Goal: Task Accomplishment & Management: Manage account settings

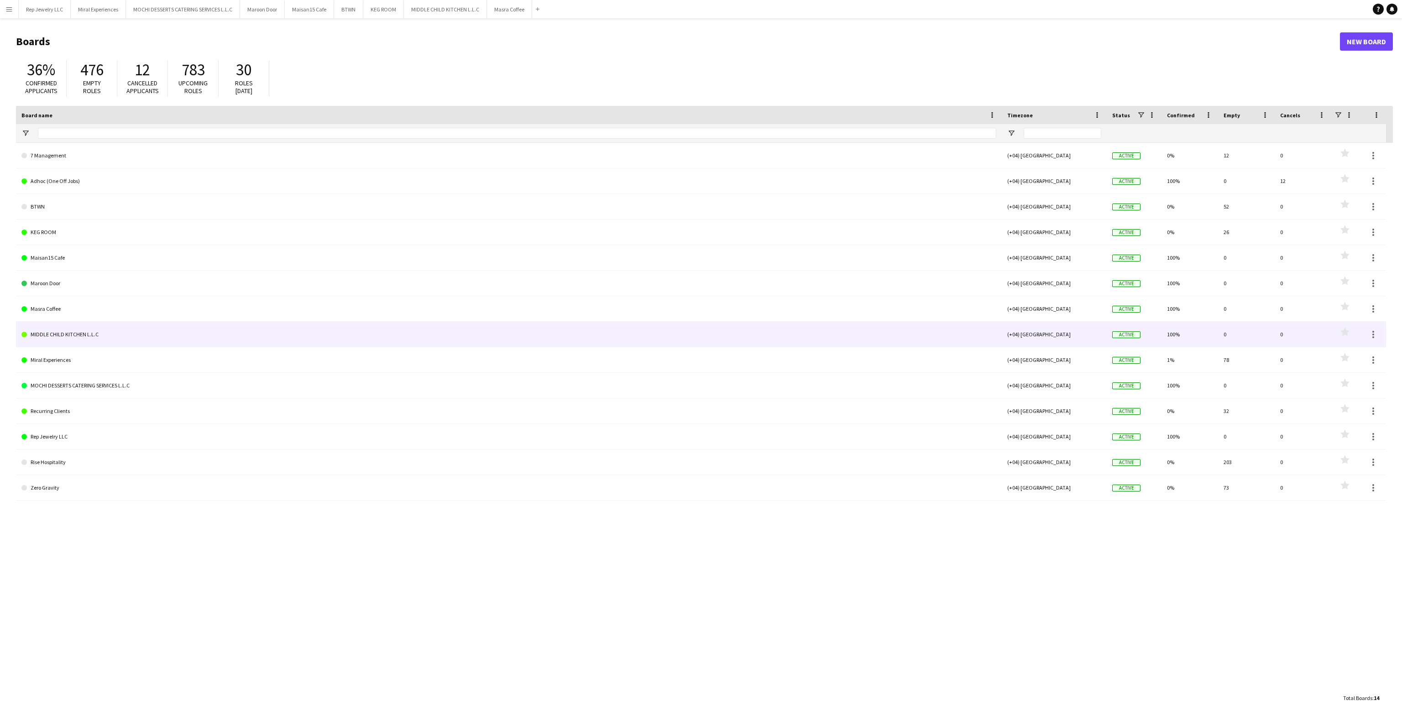
click at [40, 328] on link "MIDDLE CHILD KITCHEN L.L.C" at bounding box center [508, 335] width 975 height 26
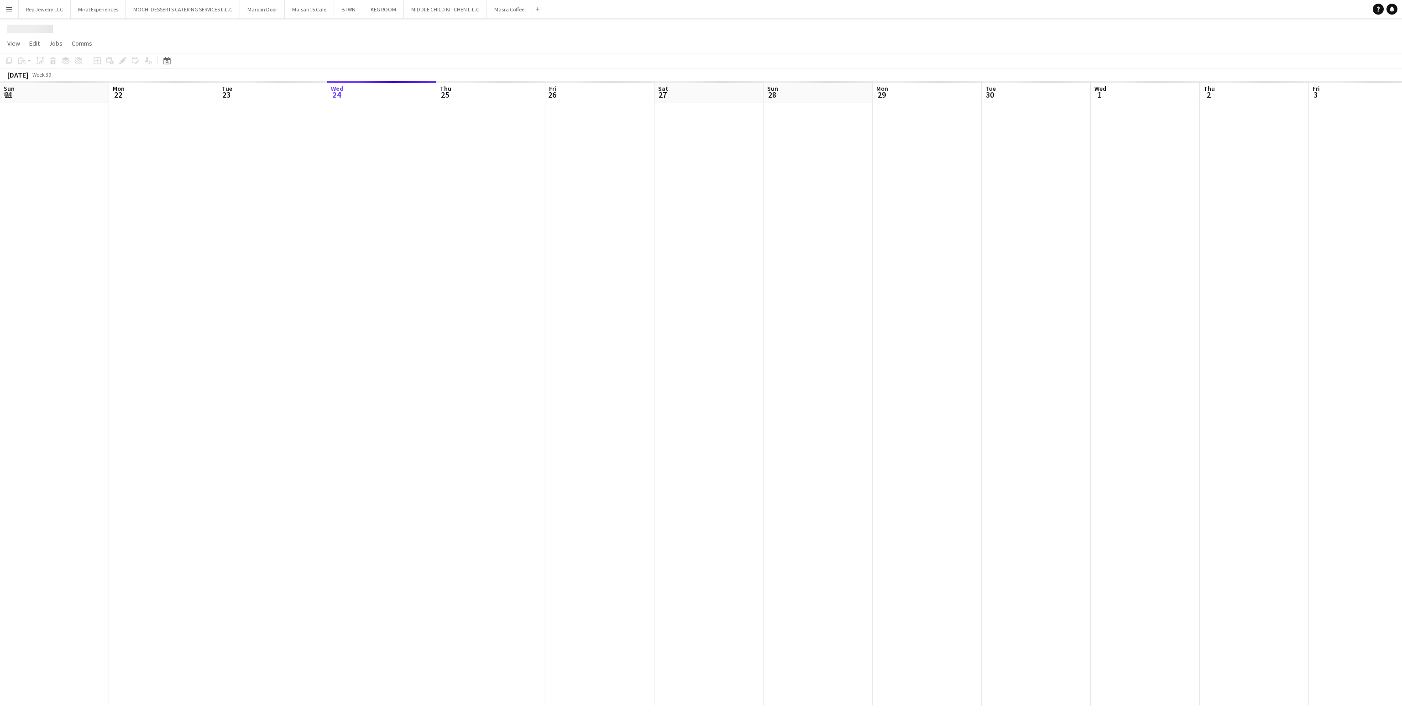
scroll to position [0, 218]
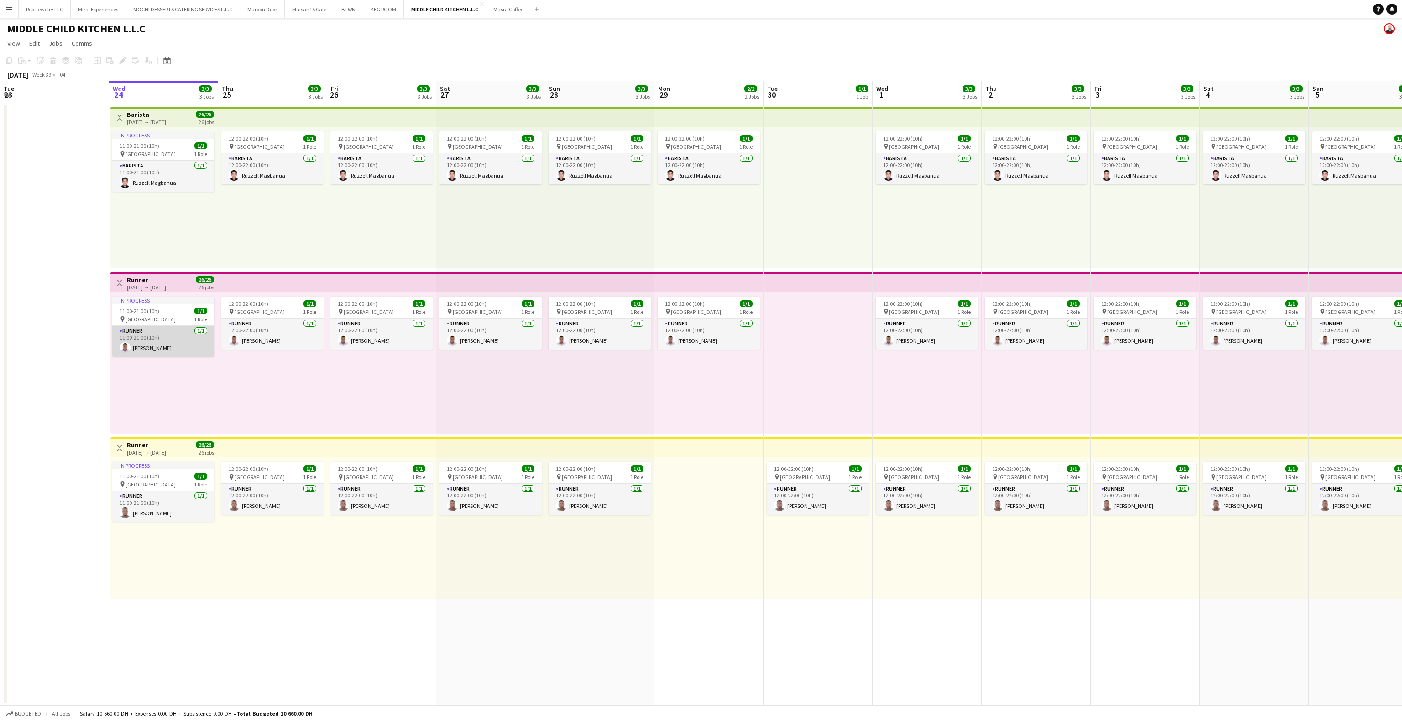
click at [175, 349] on app-card-role "Runner [DATE] 11:00-21:00 (10h) [PERSON_NAME]" at bounding box center [163, 341] width 102 height 31
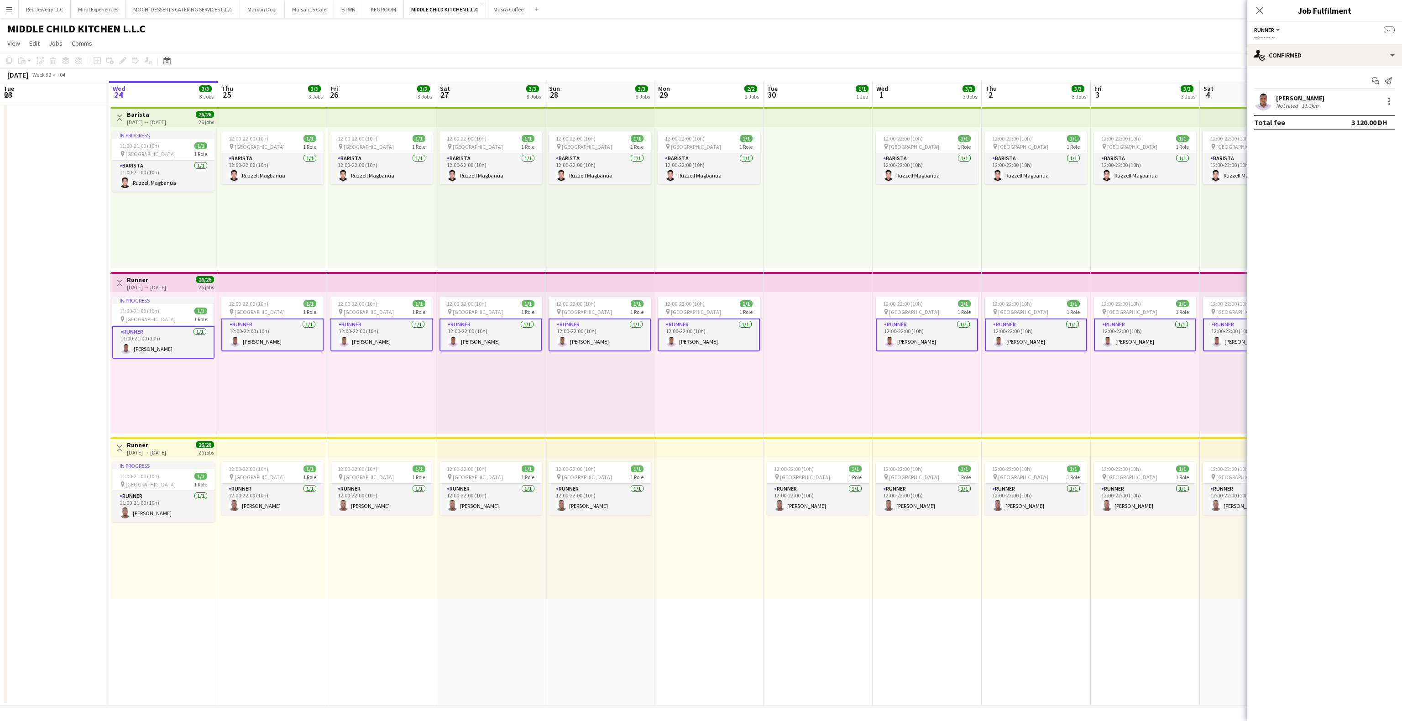
click at [1263, 109] on app-user-avatar at bounding box center [1263, 101] width 18 height 18
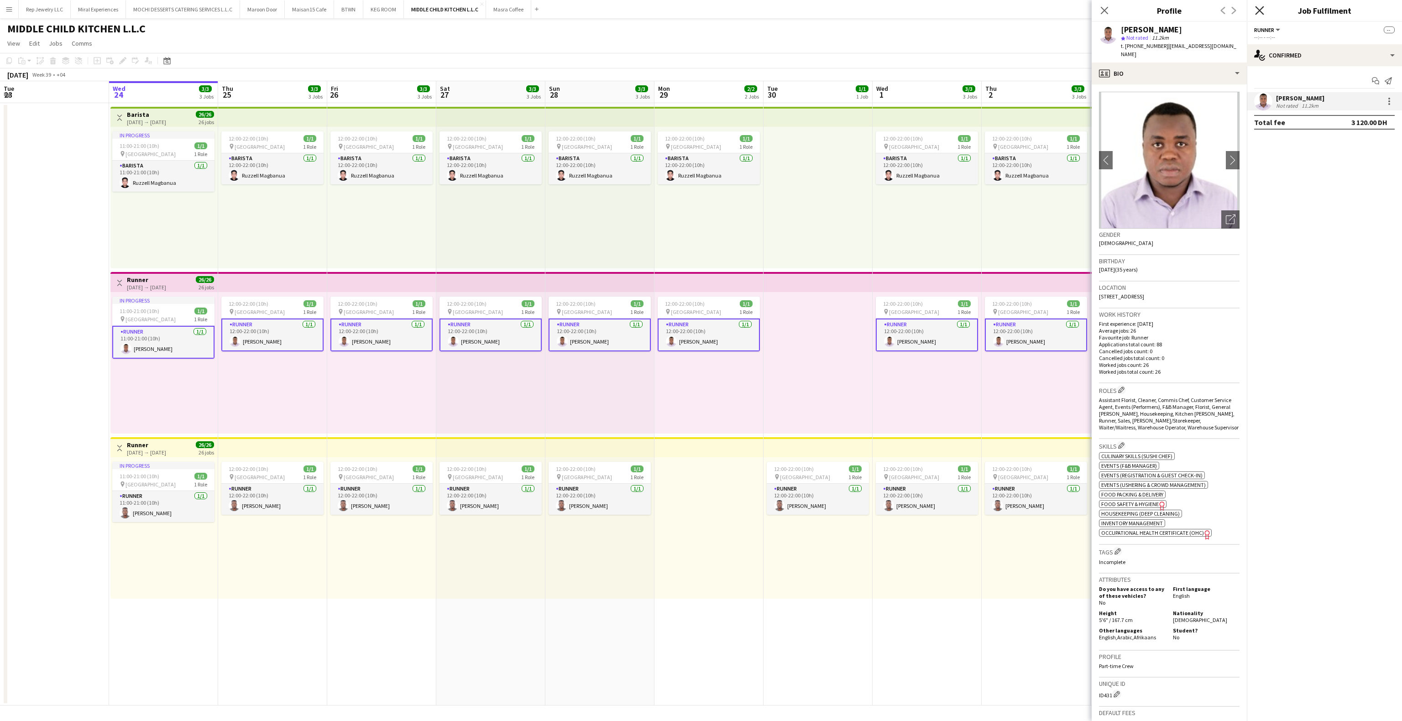
click at [1263, 7] on icon "Close pop-in" at bounding box center [1259, 10] width 9 height 9
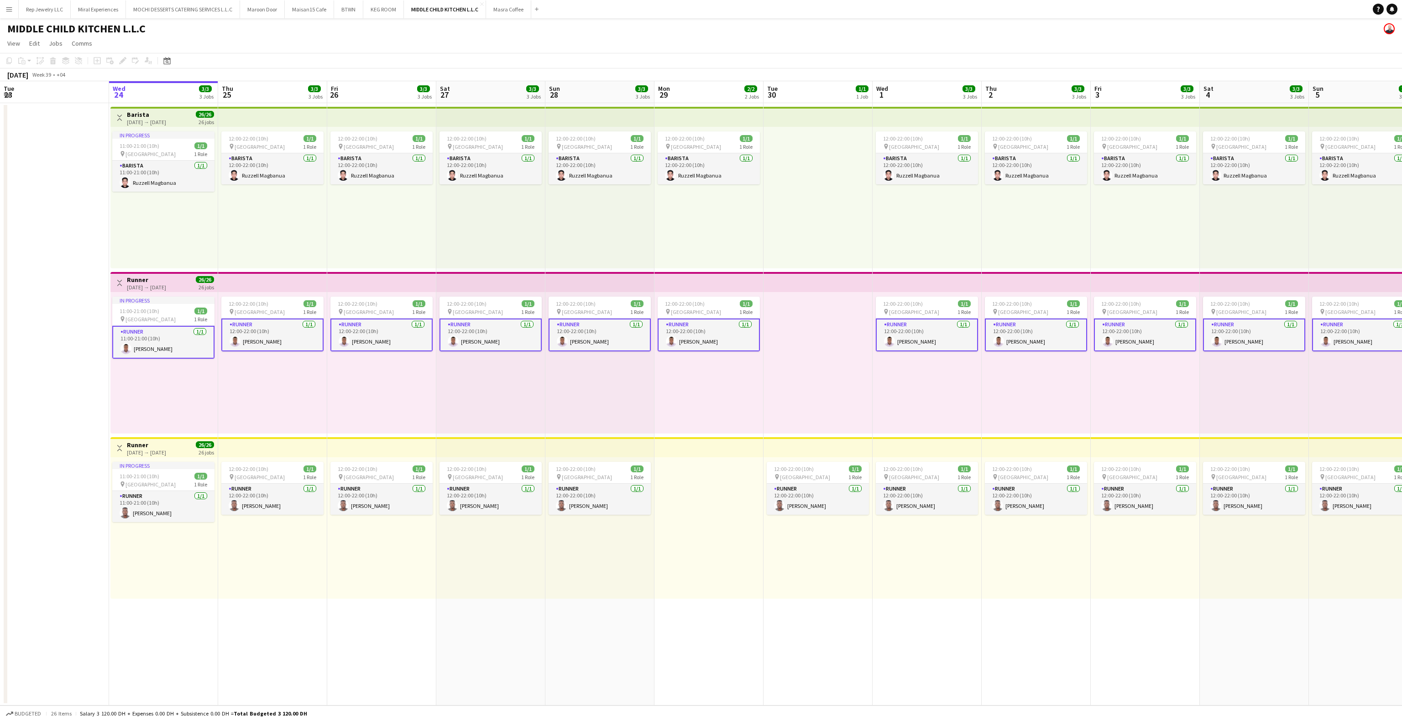
click at [36, 272] on app-date-cell at bounding box center [54, 404] width 109 height 603
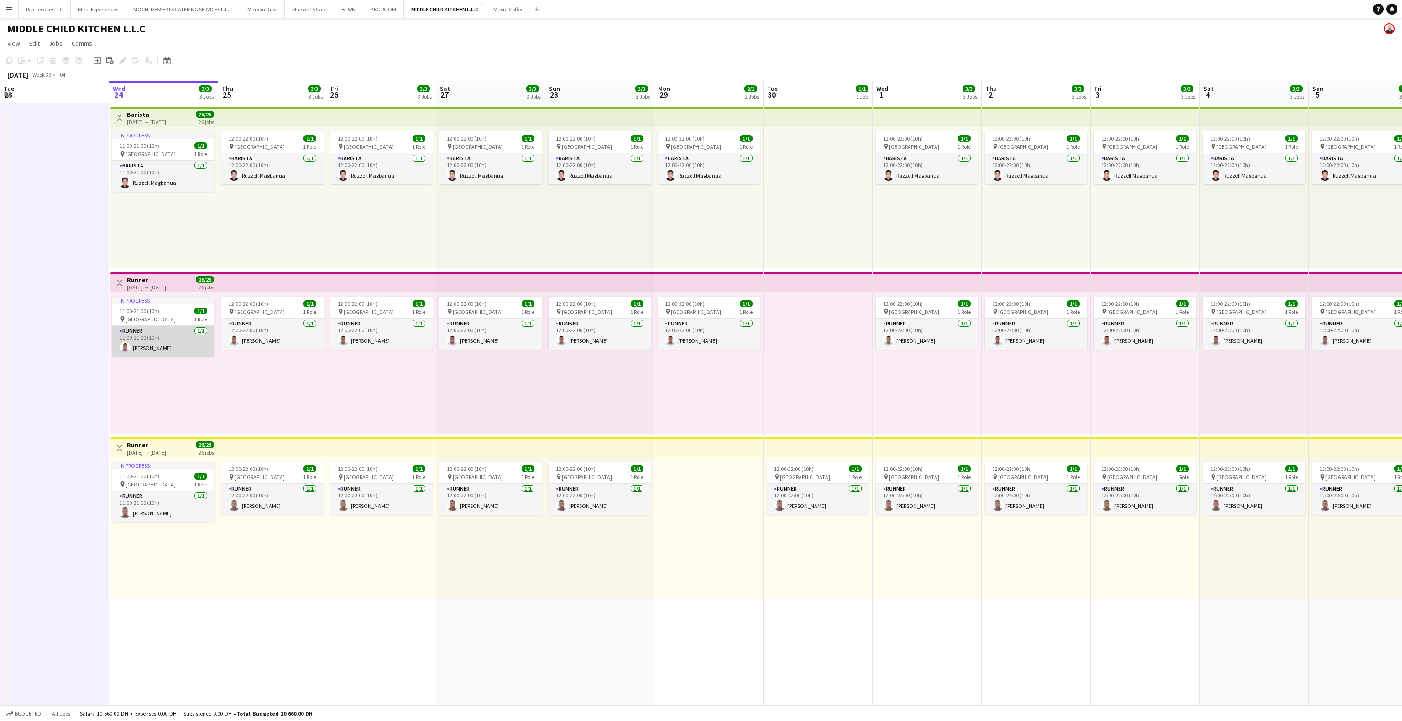
click at [172, 339] on app-card-role "Runner [DATE] 11:00-21:00 (10h) [PERSON_NAME]" at bounding box center [163, 341] width 102 height 31
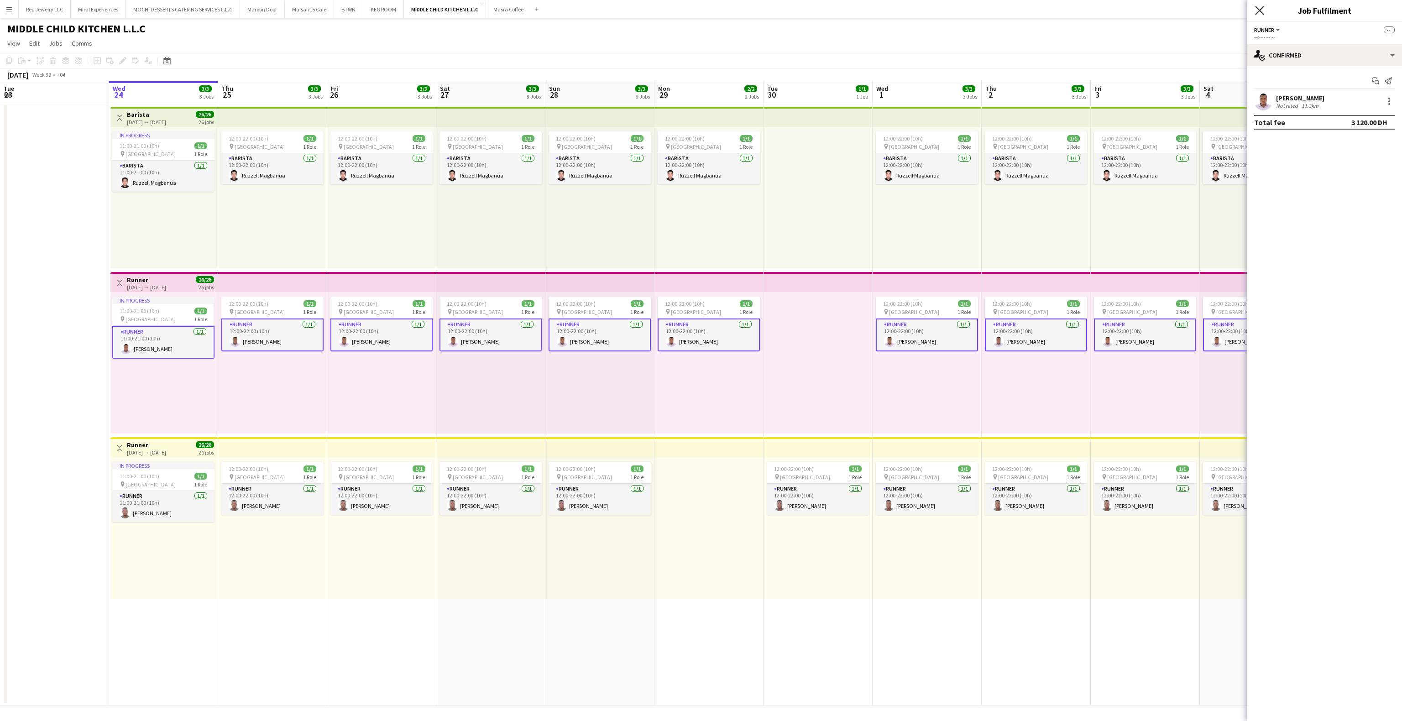
click at [1260, 8] on icon "Close pop-in" at bounding box center [1259, 10] width 9 height 9
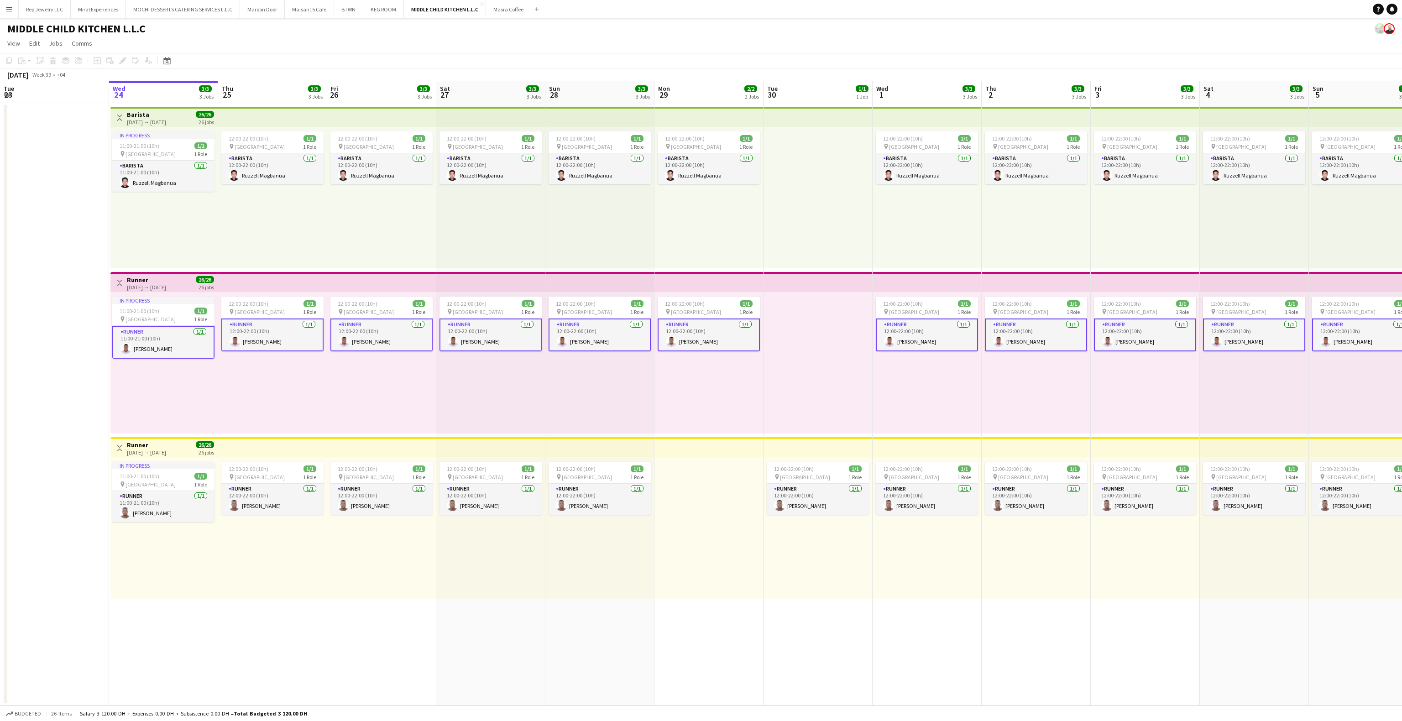
click at [43, 382] on app-date-cell at bounding box center [54, 404] width 109 height 603
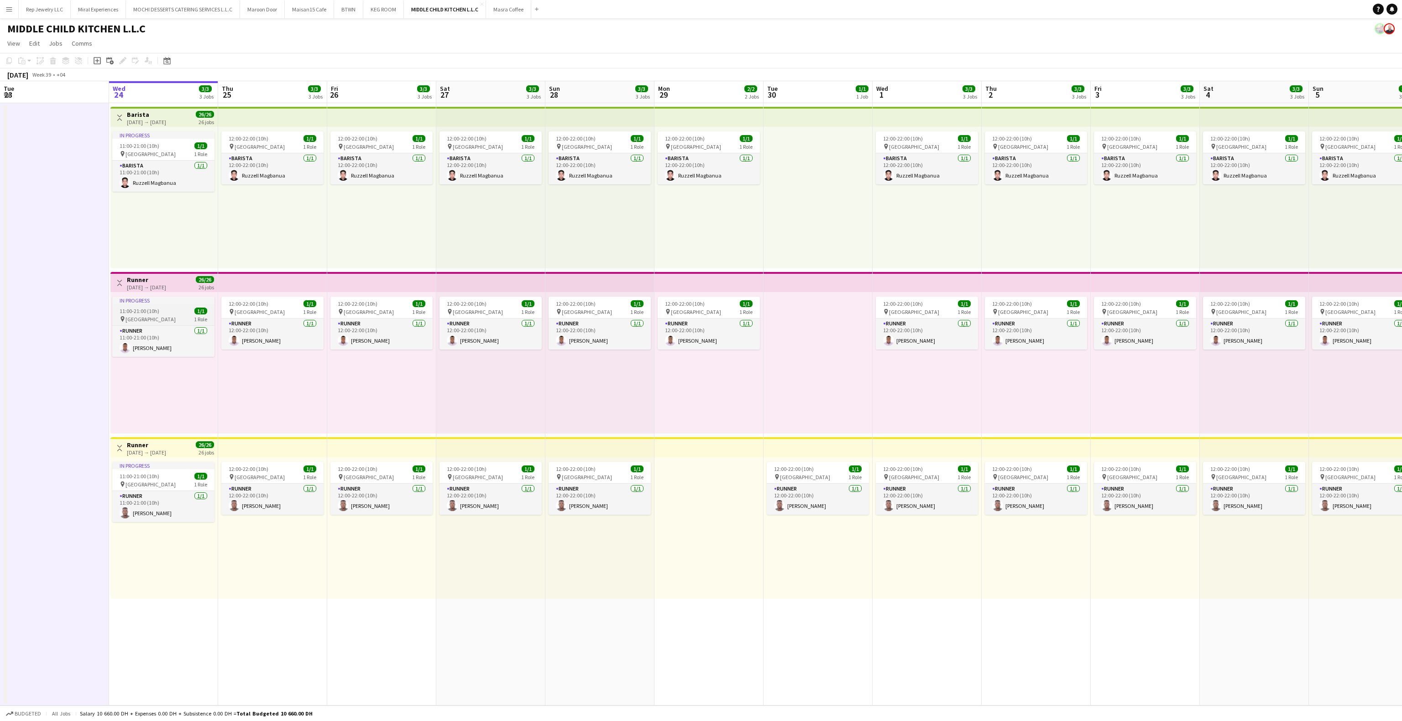
click at [145, 314] on span "11:00-21:00 (10h)" at bounding box center [140, 311] width 40 height 7
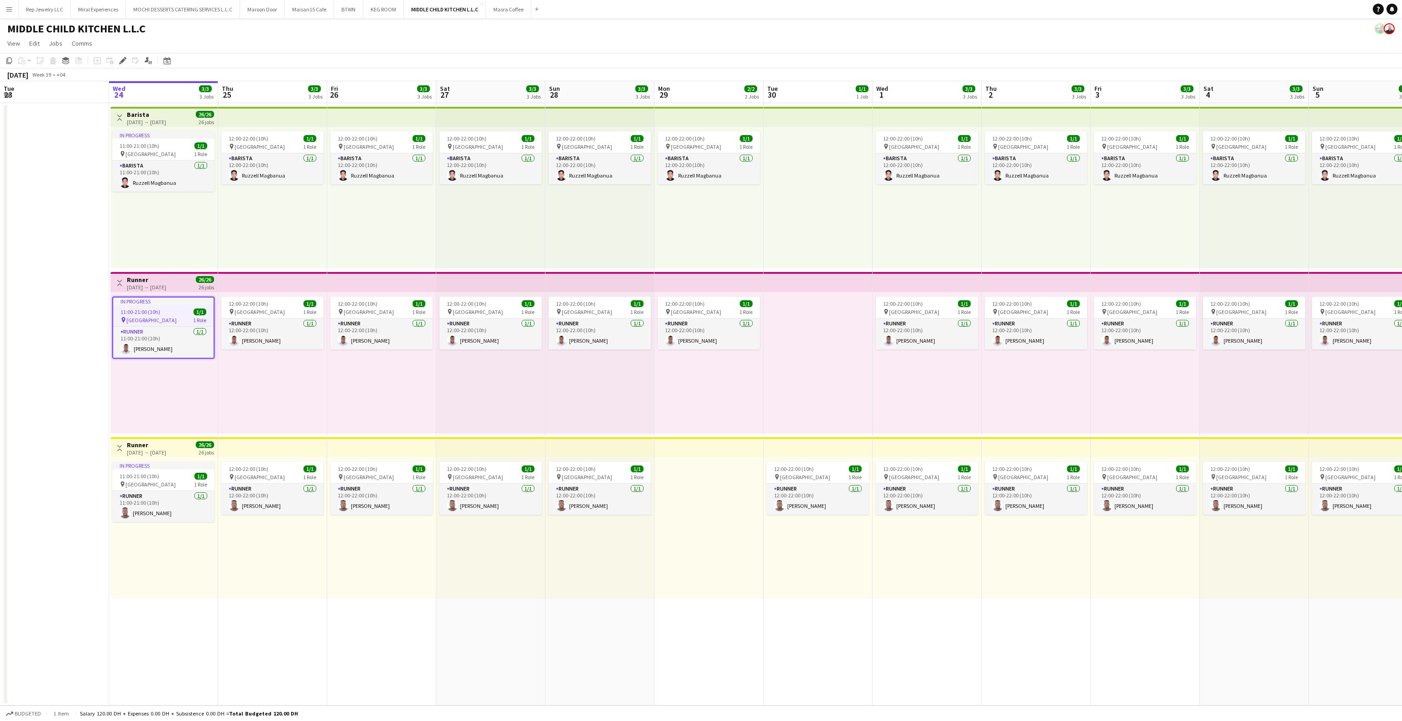
click at [196, 282] on div "26/26 26 jobs" at bounding box center [205, 283] width 18 height 15
click at [165, 282] on h3 "Runner" at bounding box center [146, 280] width 39 height 8
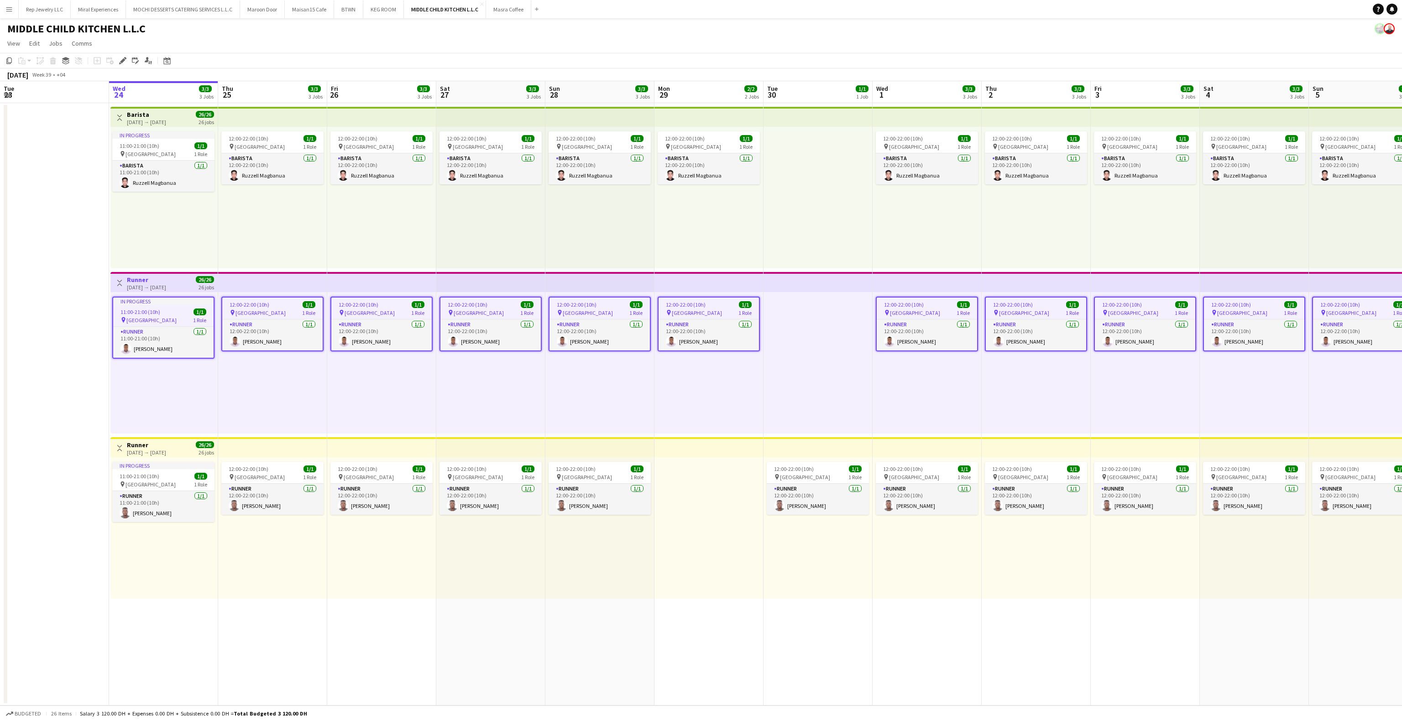
click at [371, 550] on div "12:00-22:00 (10h) 1/1 pin Al Serkal Avenue 1 Role Runner [DATE] 12:00-22:00 (10…" at bounding box center [381, 528] width 109 height 142
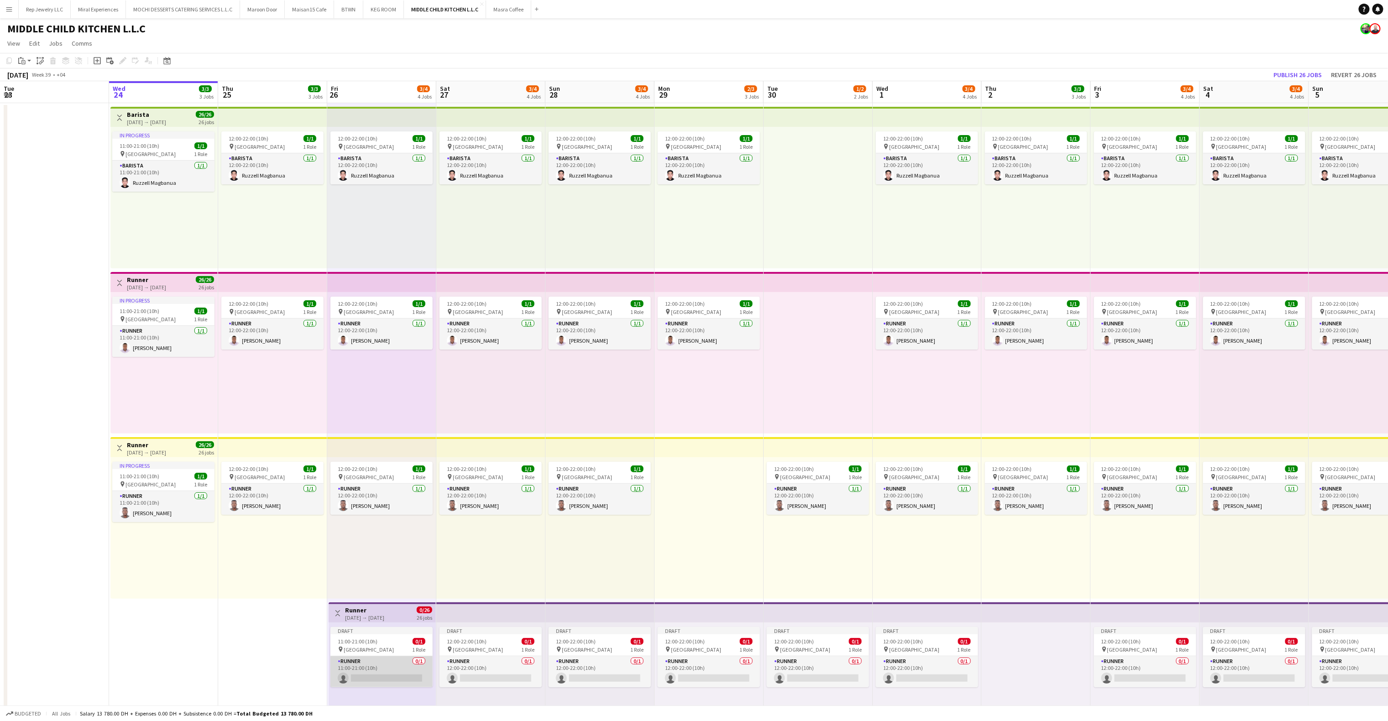
click at [372, 675] on app-card-role "Runner 0/1 11:00-21:00 (10h) single-neutral-actions" at bounding box center [381, 671] width 102 height 31
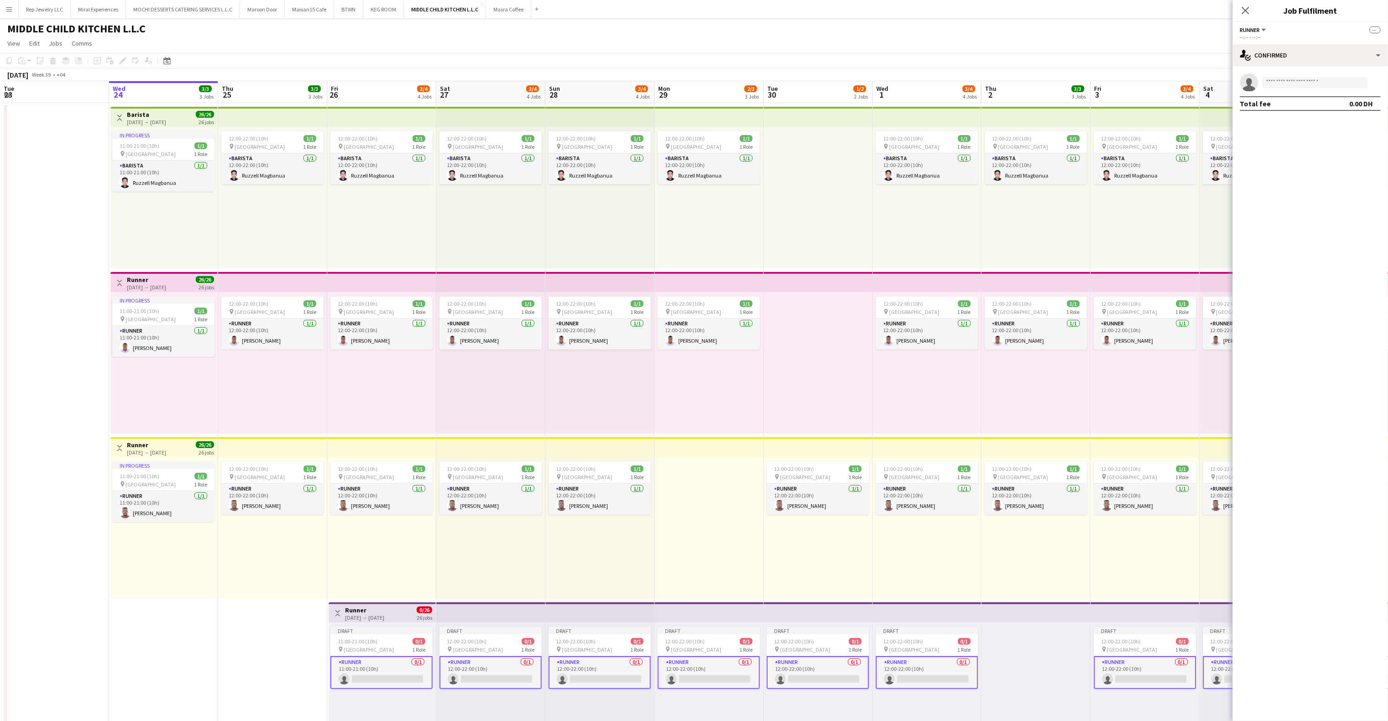
click at [161, 281] on h3 "Runner" at bounding box center [146, 280] width 39 height 8
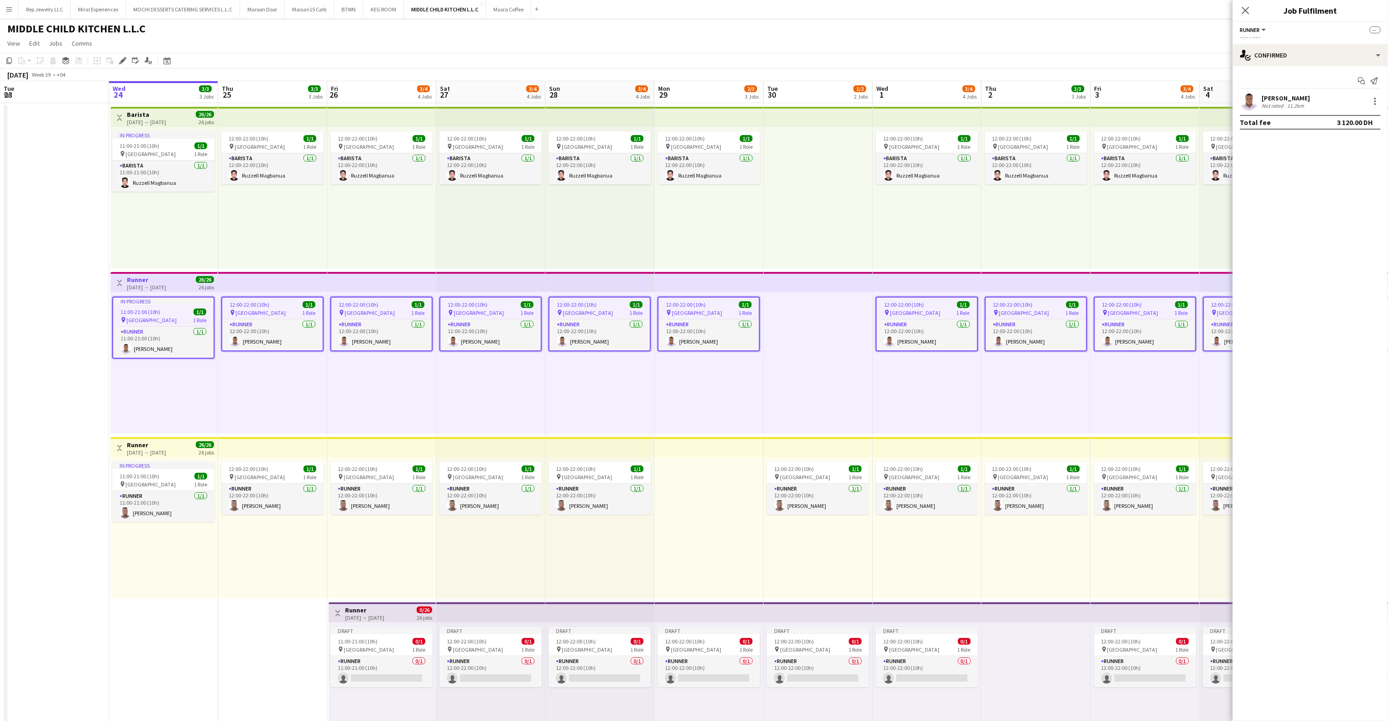
click at [1310, 103] on div "Not rated 11.2km" at bounding box center [1286, 105] width 48 height 7
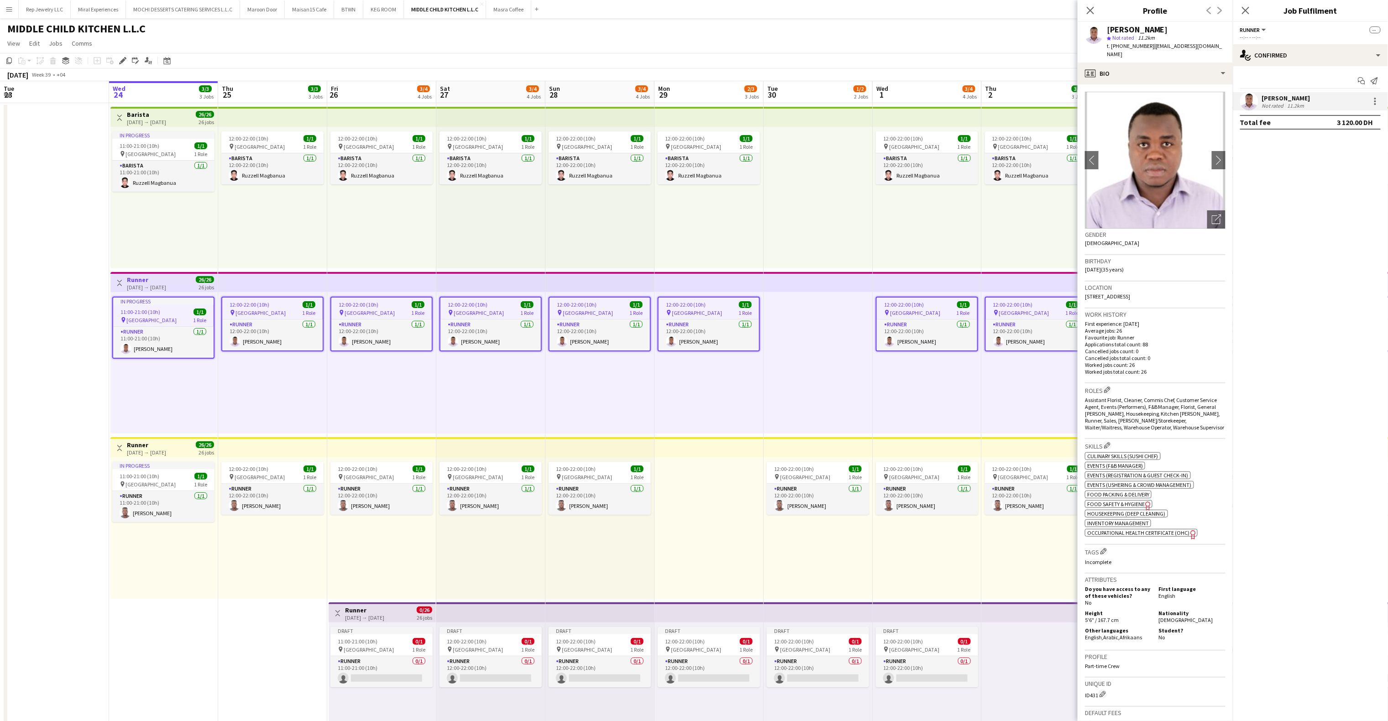
click at [1139, 30] on div "[PERSON_NAME]" at bounding box center [1137, 30] width 61 height 8
copy div "[PERSON_NAME]"
click at [166, 282] on h3 "Runner" at bounding box center [146, 280] width 39 height 8
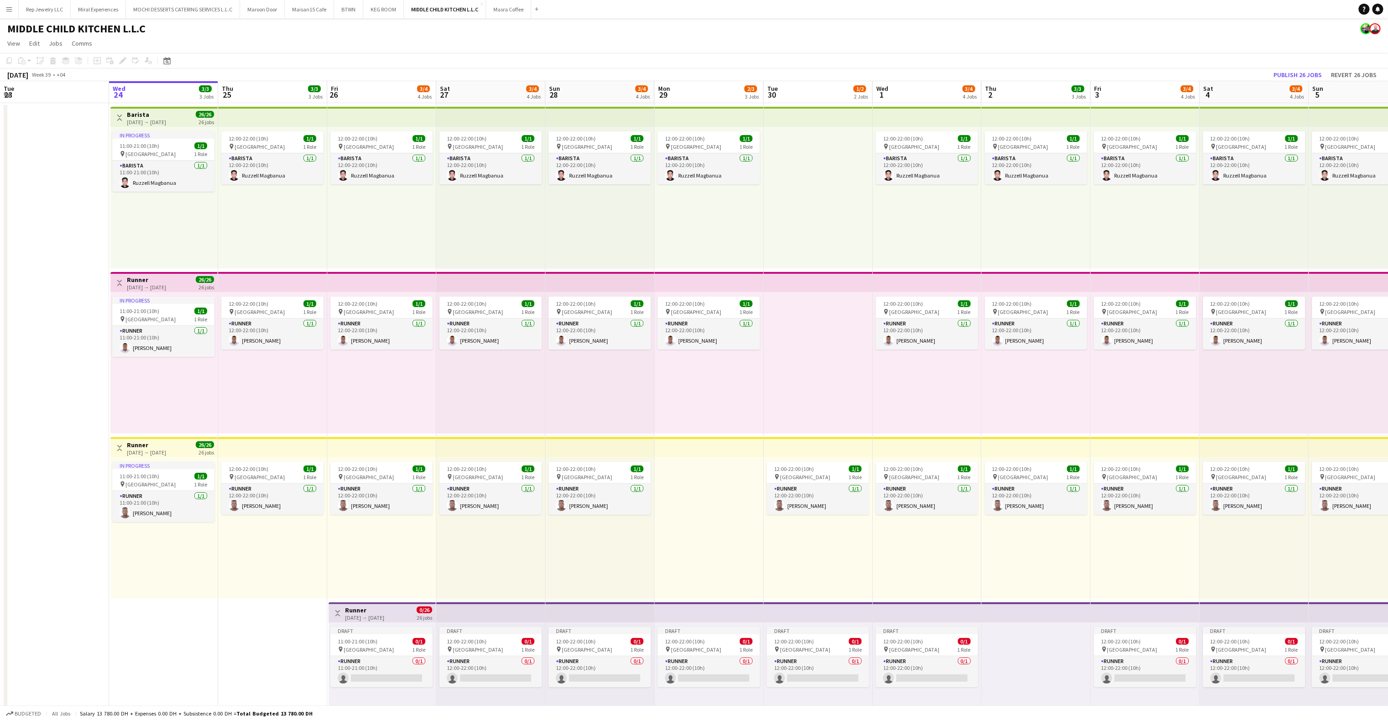
click at [165, 285] on div "[DATE] → [DATE]" at bounding box center [146, 287] width 39 height 7
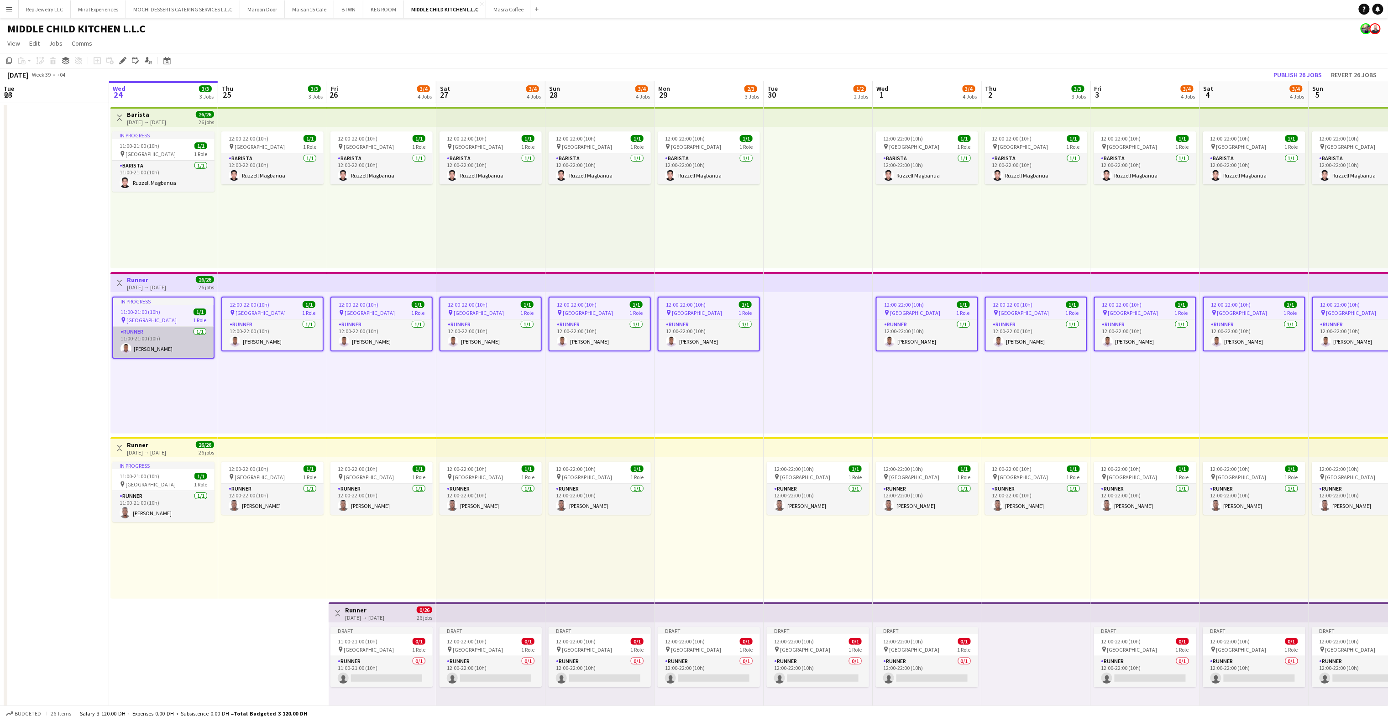
click at [177, 348] on app-card-role "Runner [DATE] 11:00-21:00 (10h) [PERSON_NAME]" at bounding box center [163, 342] width 100 height 31
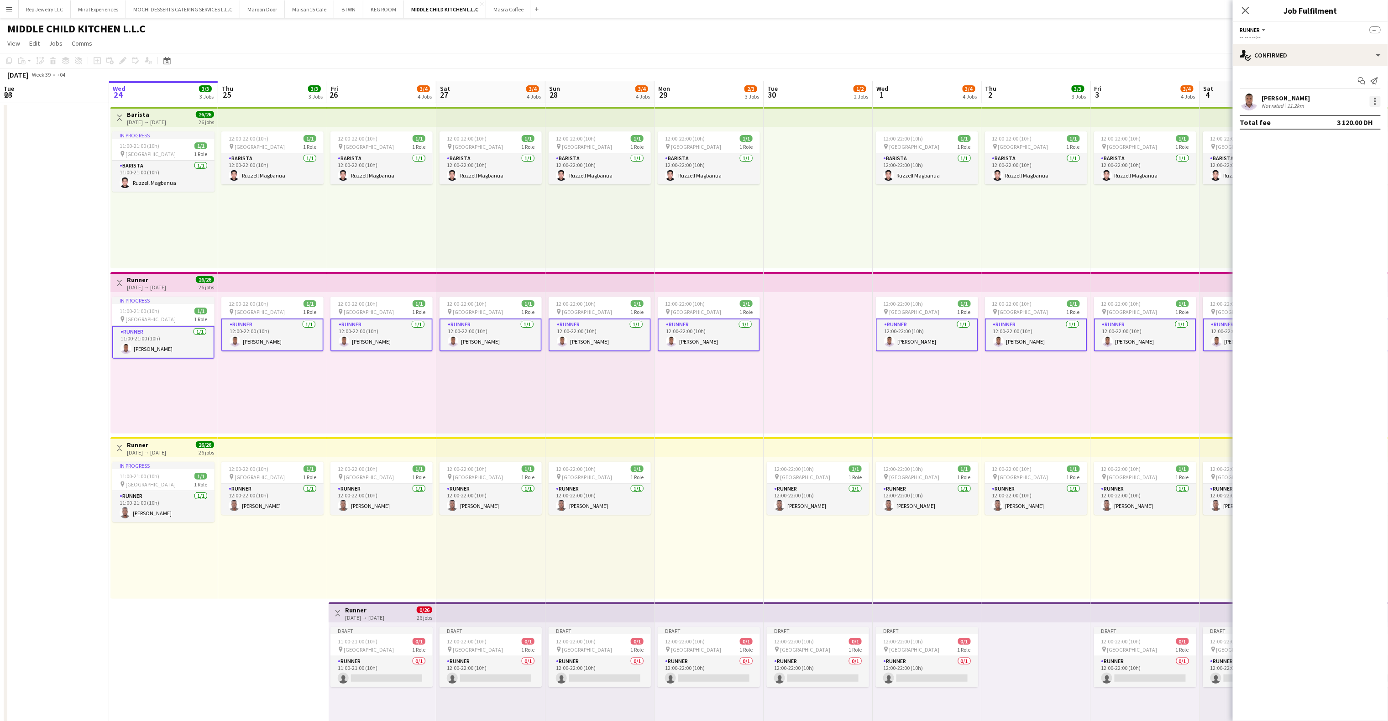
click at [1377, 104] on div at bounding box center [1375, 101] width 11 height 11
click at [1333, 186] on span "Remove" at bounding box center [1330, 185] width 27 height 8
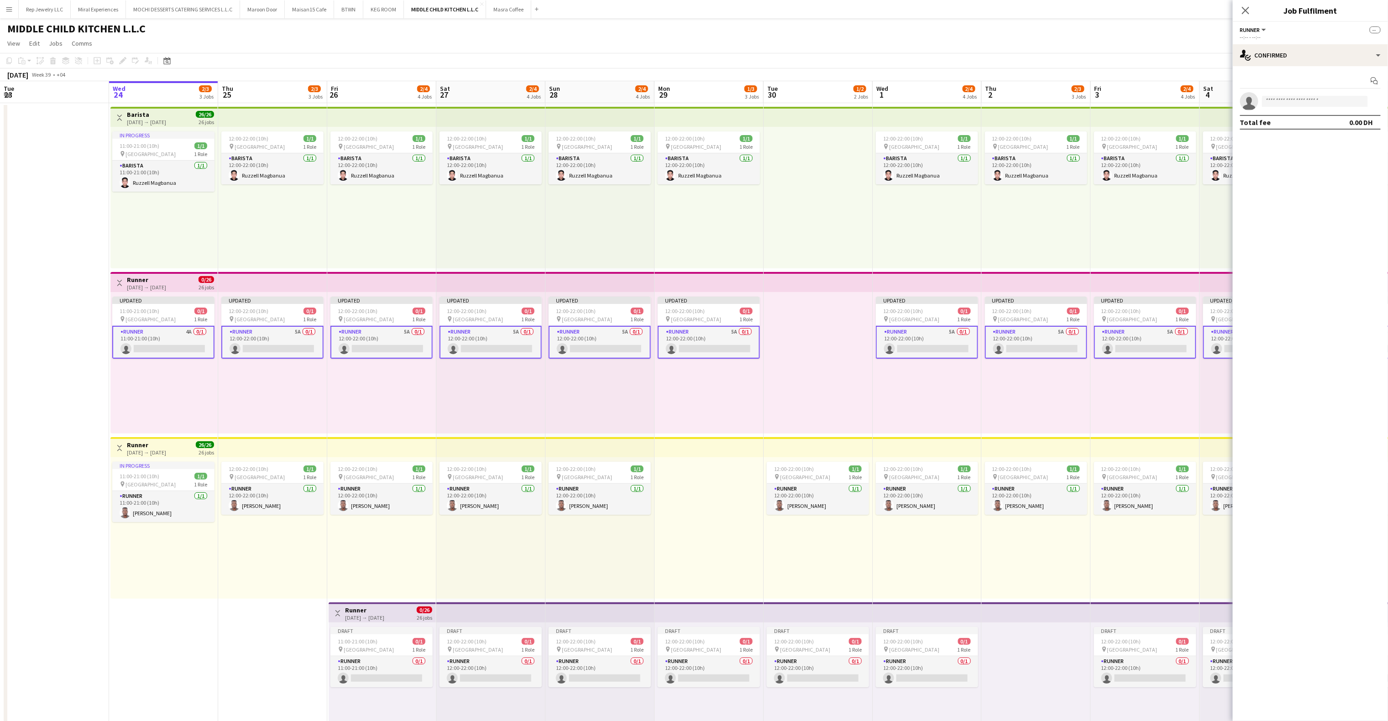
click at [156, 282] on h3 "Runner" at bounding box center [146, 280] width 39 height 8
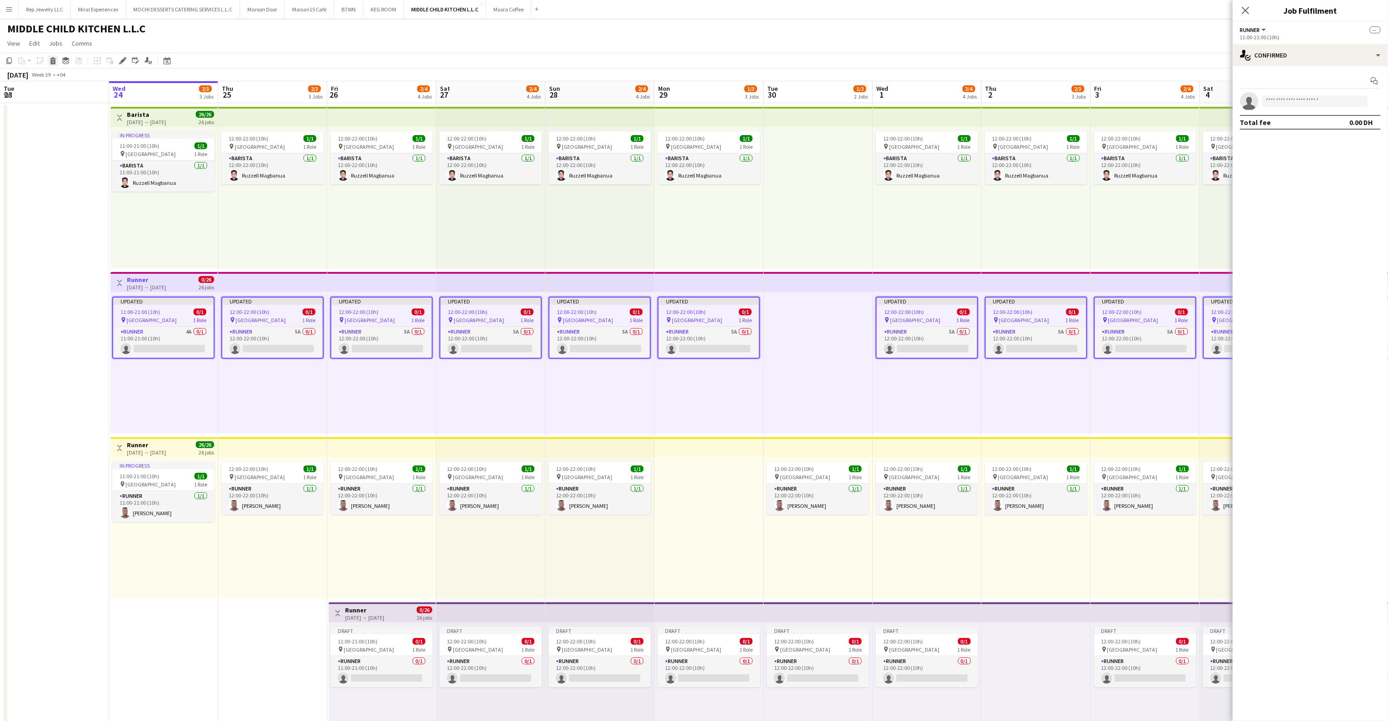
click at [49, 62] on icon "Delete" at bounding box center [52, 60] width 7 height 7
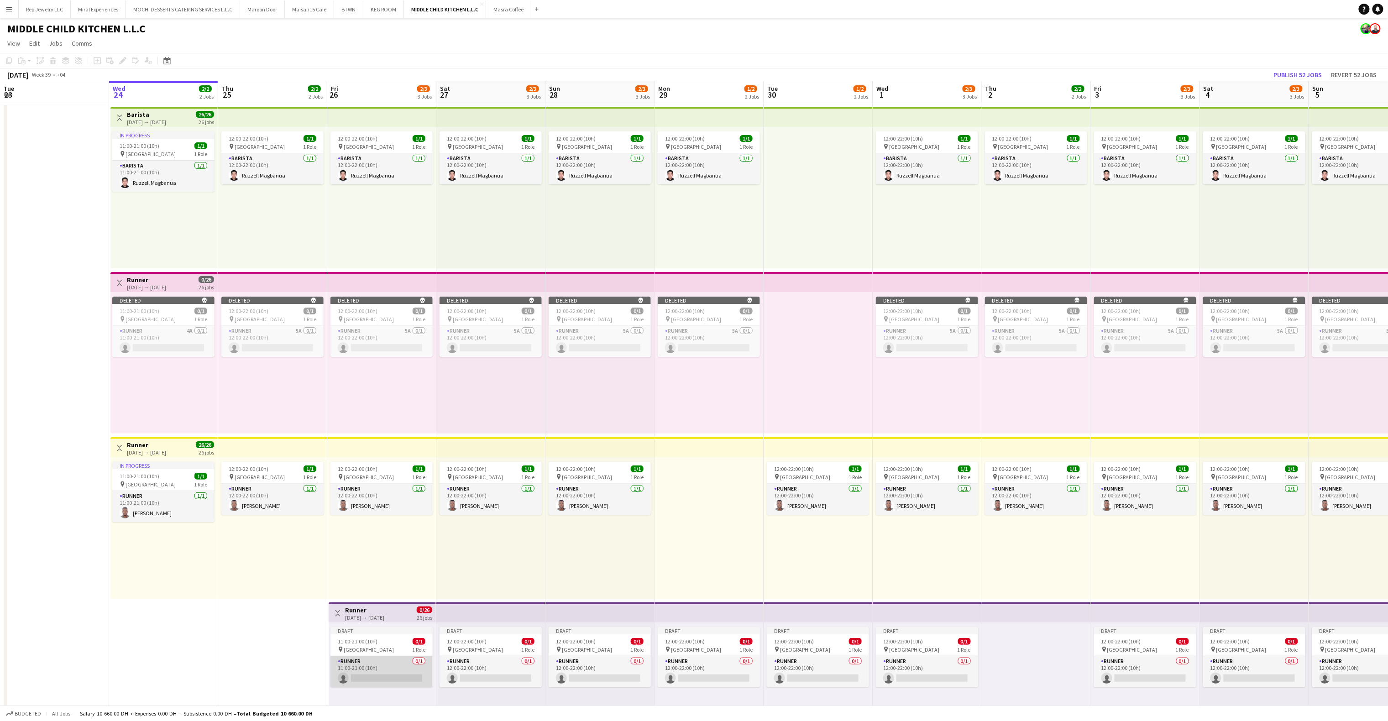
click at [374, 679] on app-card-role "Runner 0/1 11:00-21:00 (10h) single-neutral-actions" at bounding box center [381, 671] width 102 height 31
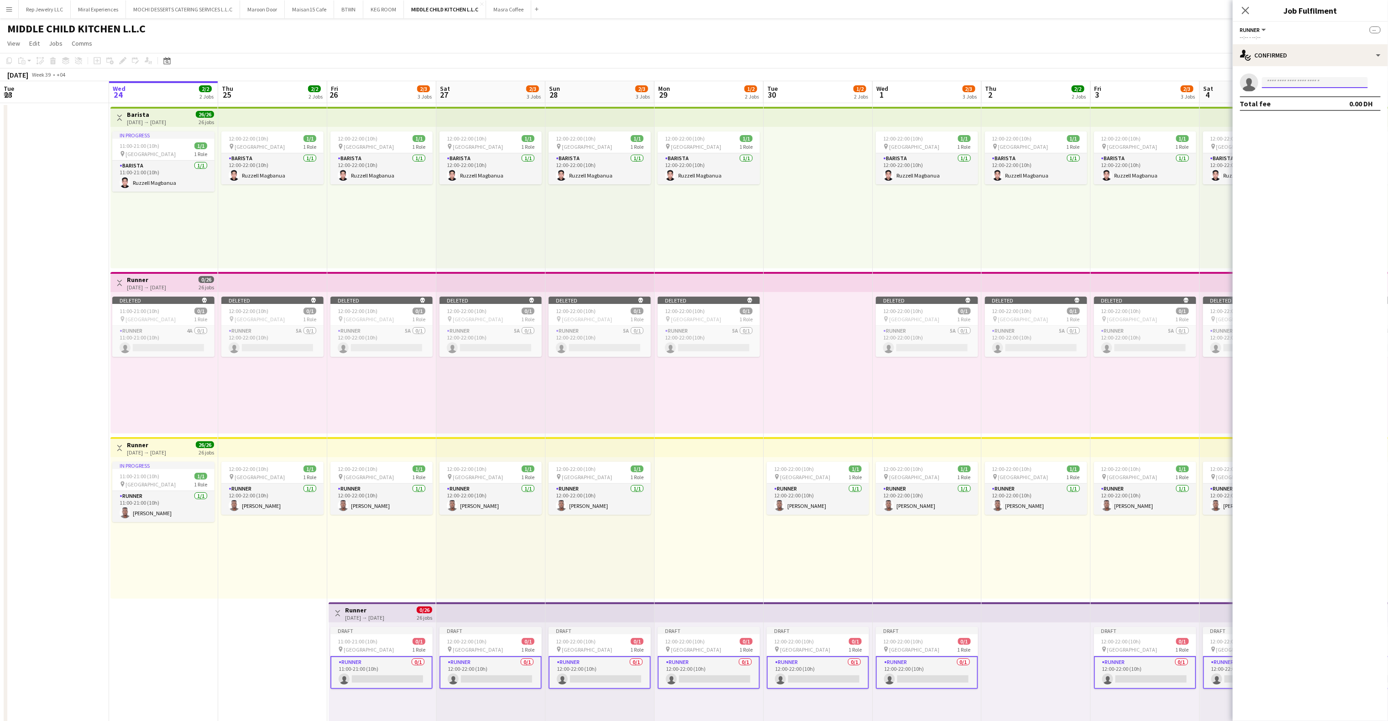
click at [1277, 80] on input at bounding box center [1315, 82] width 106 height 11
paste input "**********"
click at [1321, 83] on input "**********" at bounding box center [1315, 82] width 106 height 11
type input "**********"
click at [1304, 100] on span "[PERSON_NAME]" at bounding box center [1296, 96] width 52 height 8
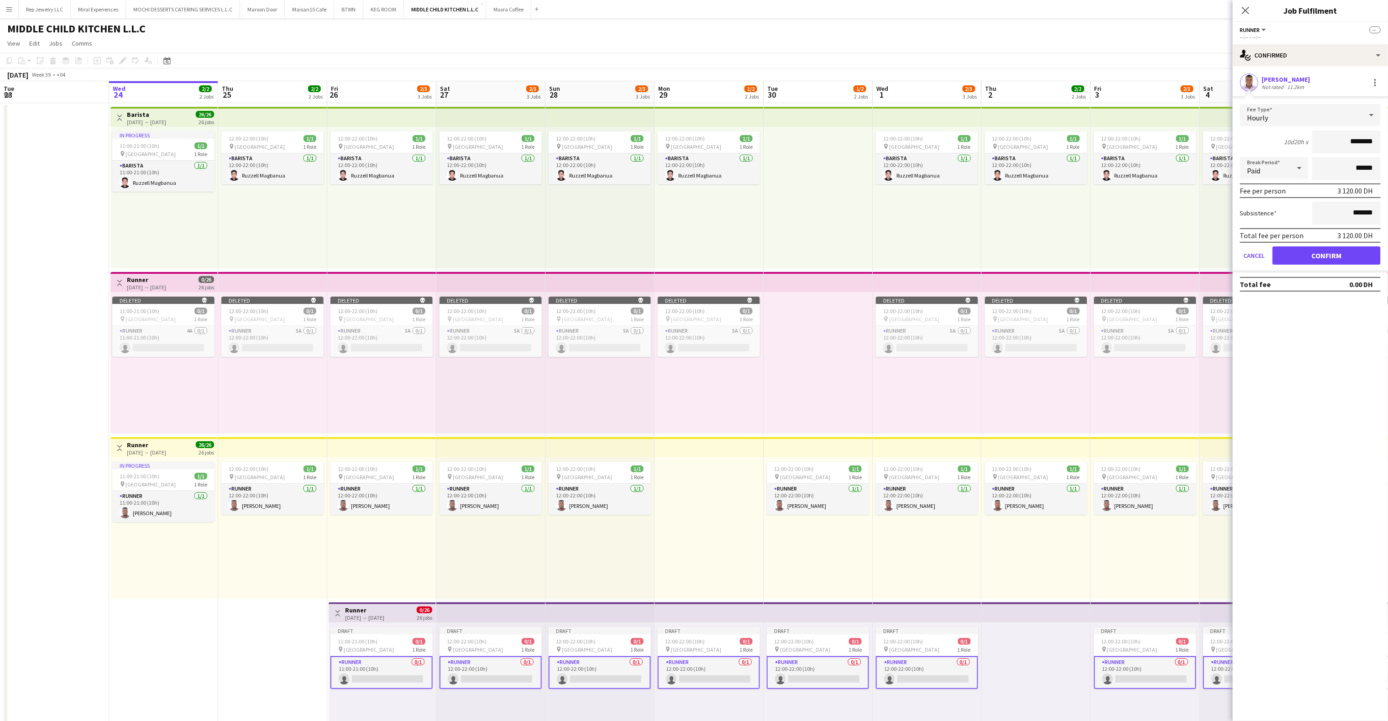
click at [1325, 244] on form "Fee Type Hourly 10d20h x ******** Break Period Paid ****** Fee per person 3 120…" at bounding box center [1310, 188] width 155 height 168
click at [1325, 251] on button "Confirm" at bounding box center [1327, 255] width 108 height 18
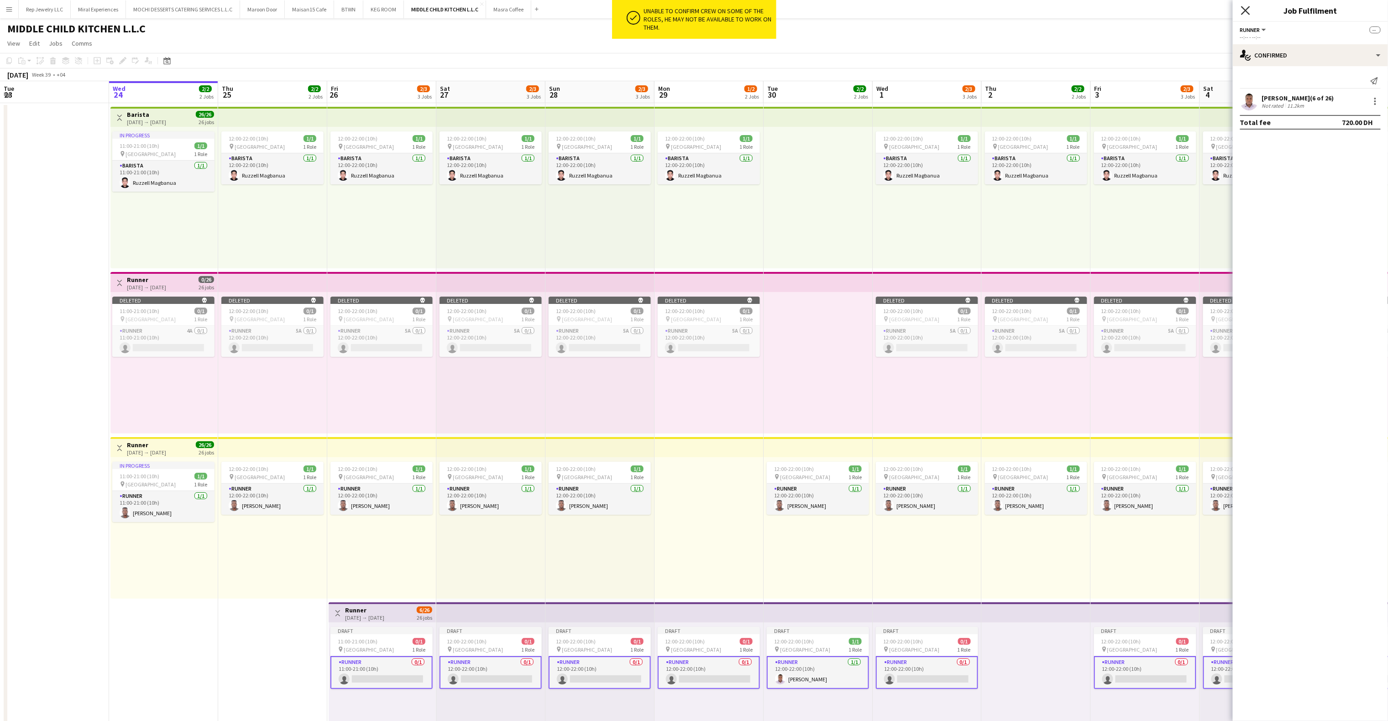
click at [1247, 8] on icon "Close pop-in" at bounding box center [1245, 10] width 9 height 9
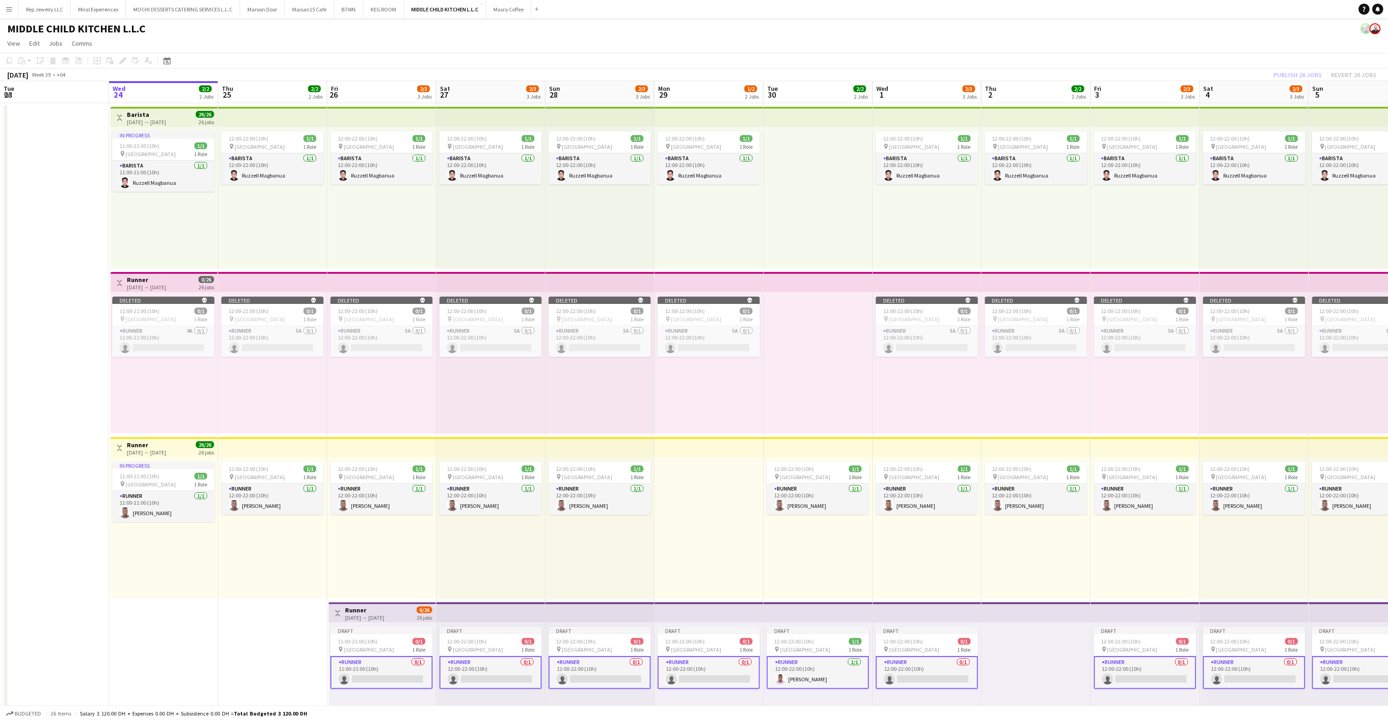
click at [1276, 74] on div "Publish 26 jobs Revert 26 jobs" at bounding box center [1325, 75] width 125 height 12
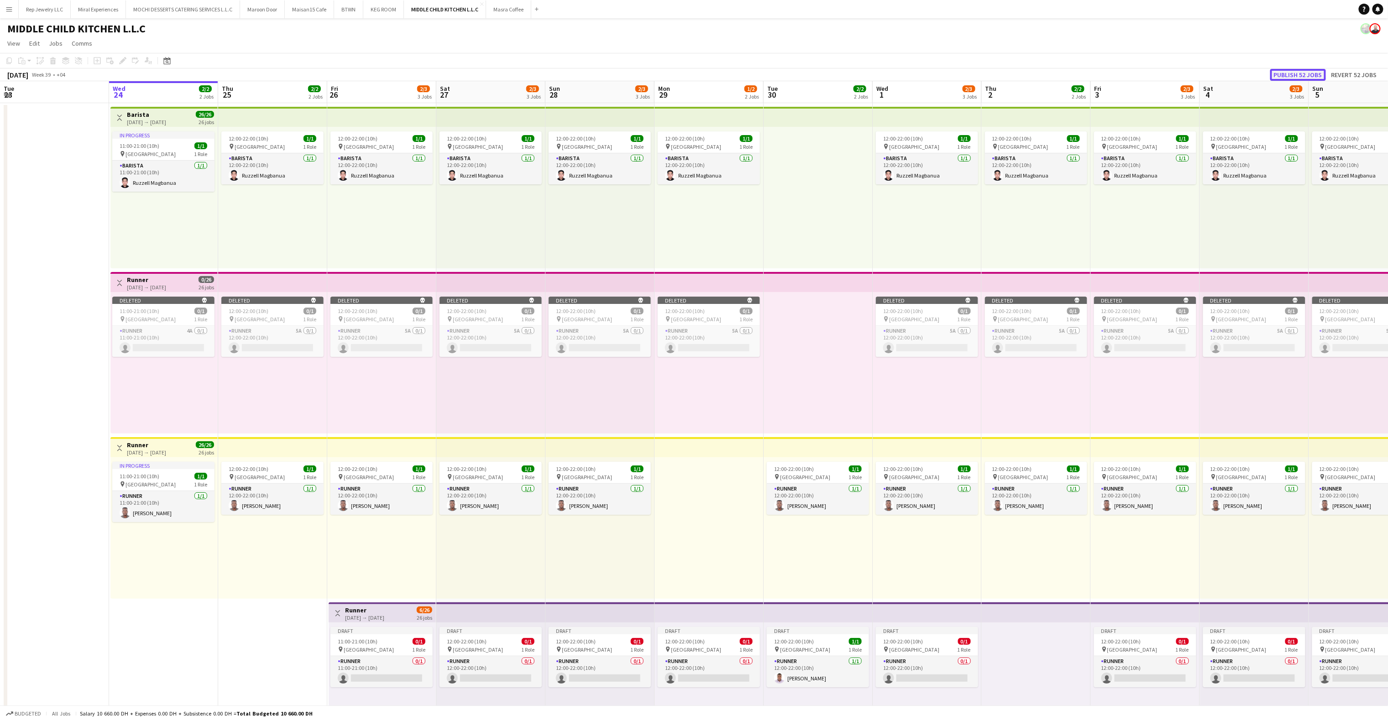
click at [1284, 75] on button "Publish 52 jobs" at bounding box center [1298, 75] width 56 height 12
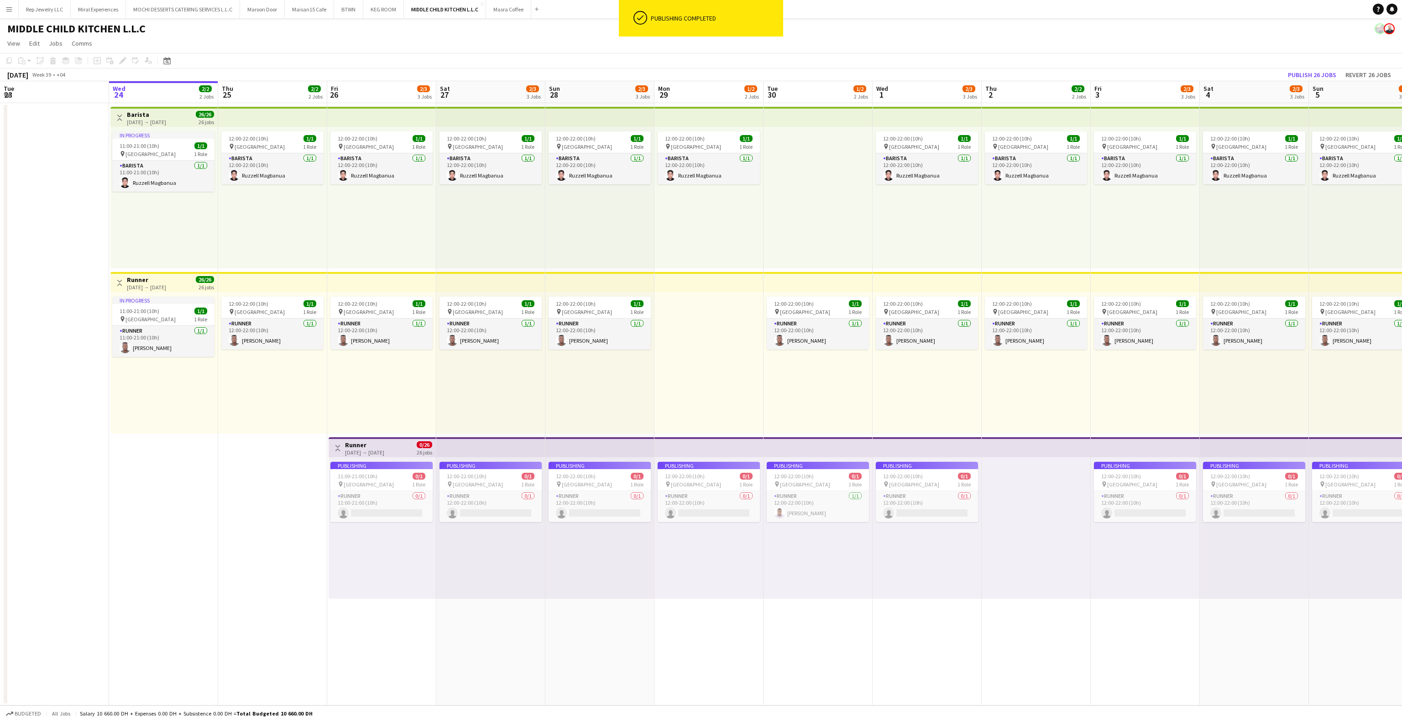
click at [385, 511] on app-card-role "Runner 0/1 11:00-21:00 (10h) single-neutral-actions" at bounding box center [381, 506] width 102 height 31
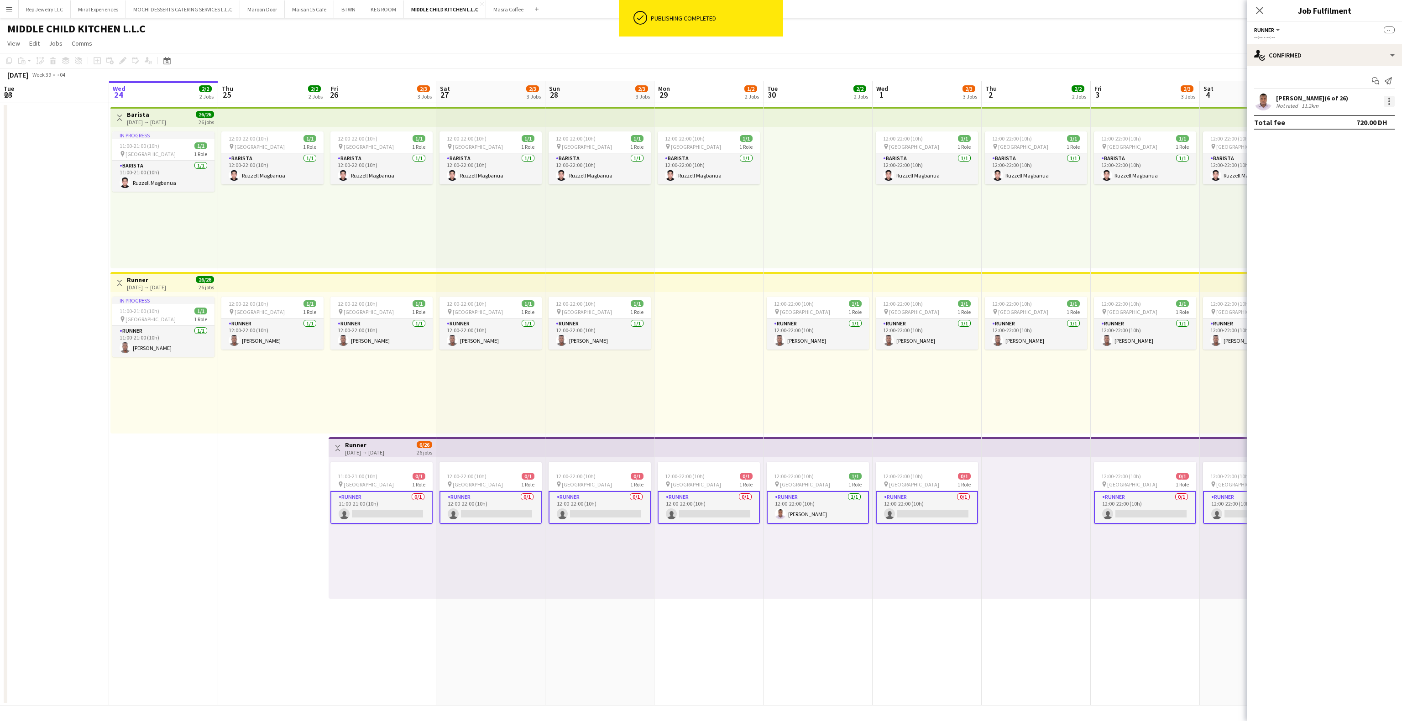
click at [1388, 100] on div at bounding box center [1389, 101] width 11 height 11
click at [1358, 247] on div at bounding box center [701, 360] width 1402 height 721
click at [1260, 5] on app-icon "Close pop-in" at bounding box center [1259, 10] width 11 height 11
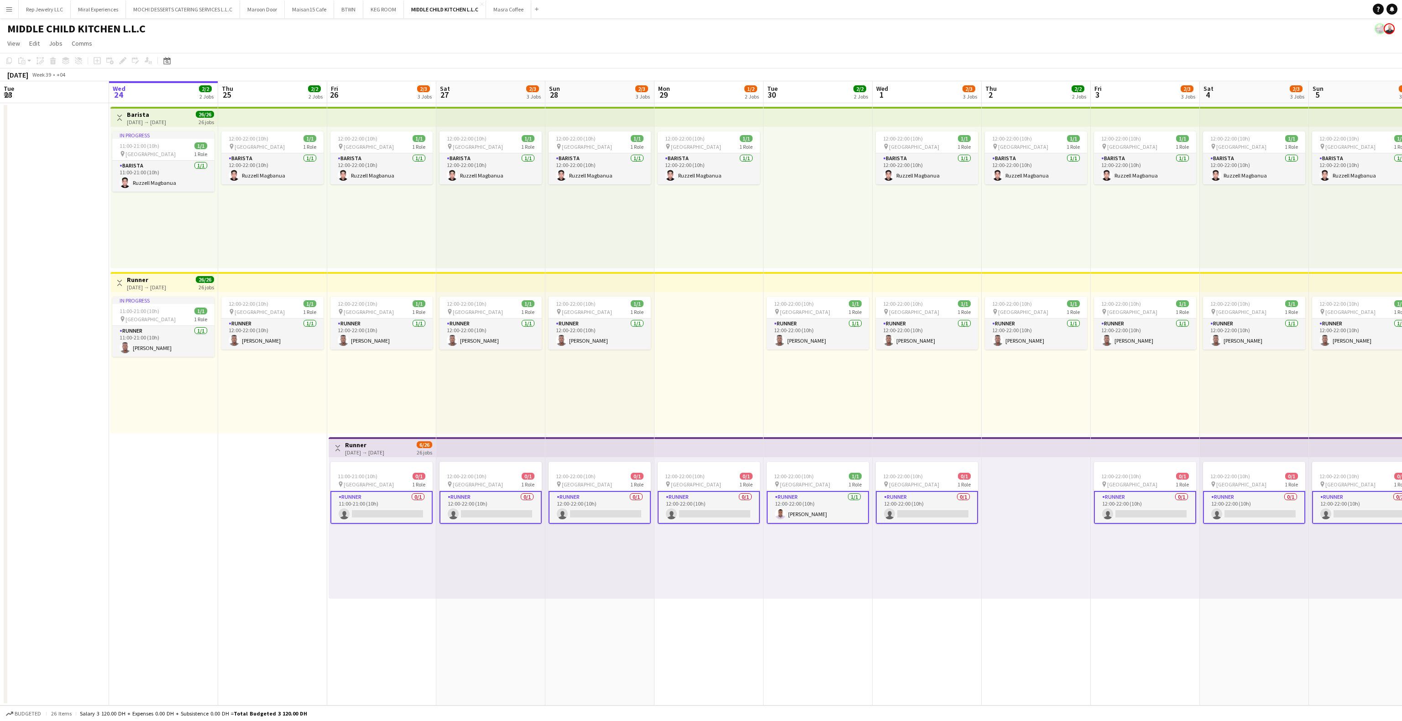
click at [374, 510] on app-card-role "Runner 0/1 11:00-21:00 (10h) single-neutral-actions" at bounding box center [381, 507] width 102 height 33
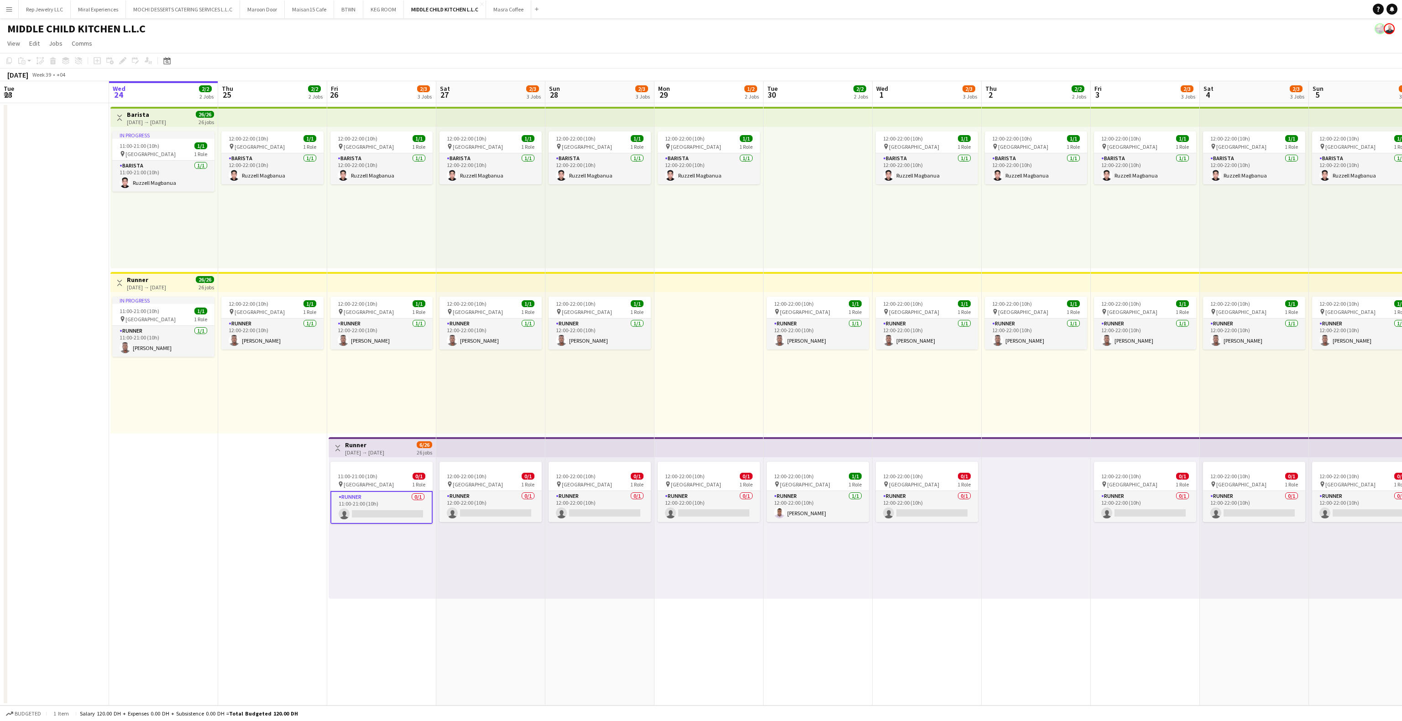
click at [374, 510] on app-card-role "Runner 0/1 11:00-21:00 (10h) single-neutral-actions" at bounding box center [381, 507] width 102 height 33
click at [374, 510] on app-card-role "Runner 0/1 11:00-21:00 (10h) single-neutral-actions" at bounding box center [381, 506] width 102 height 31
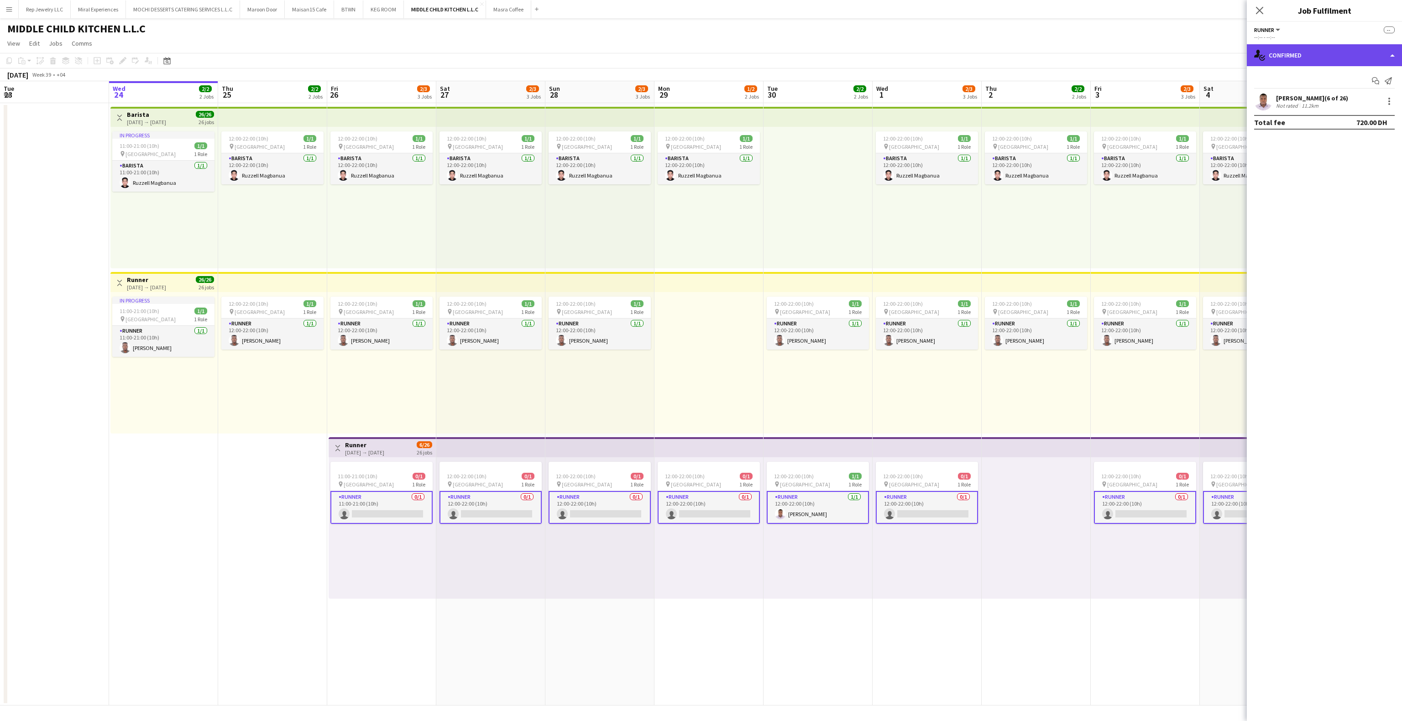
click at [1307, 62] on div "single-neutral-actions-check-2 Confirmed" at bounding box center [1324, 55] width 155 height 22
click at [1345, 260] on mat-expansion-panel "check Confirmed Start chat Send notification [PERSON_NAME] (6 of 26) Not rated …" at bounding box center [1324, 393] width 155 height 655
click at [1387, 100] on div at bounding box center [1389, 101] width 11 height 11
click at [864, 513] on div at bounding box center [701, 360] width 1402 height 721
click at [812, 496] on app-card-role "Runner [DATE] 12:00-22:00 (10h) [PERSON_NAME]" at bounding box center [818, 507] width 102 height 33
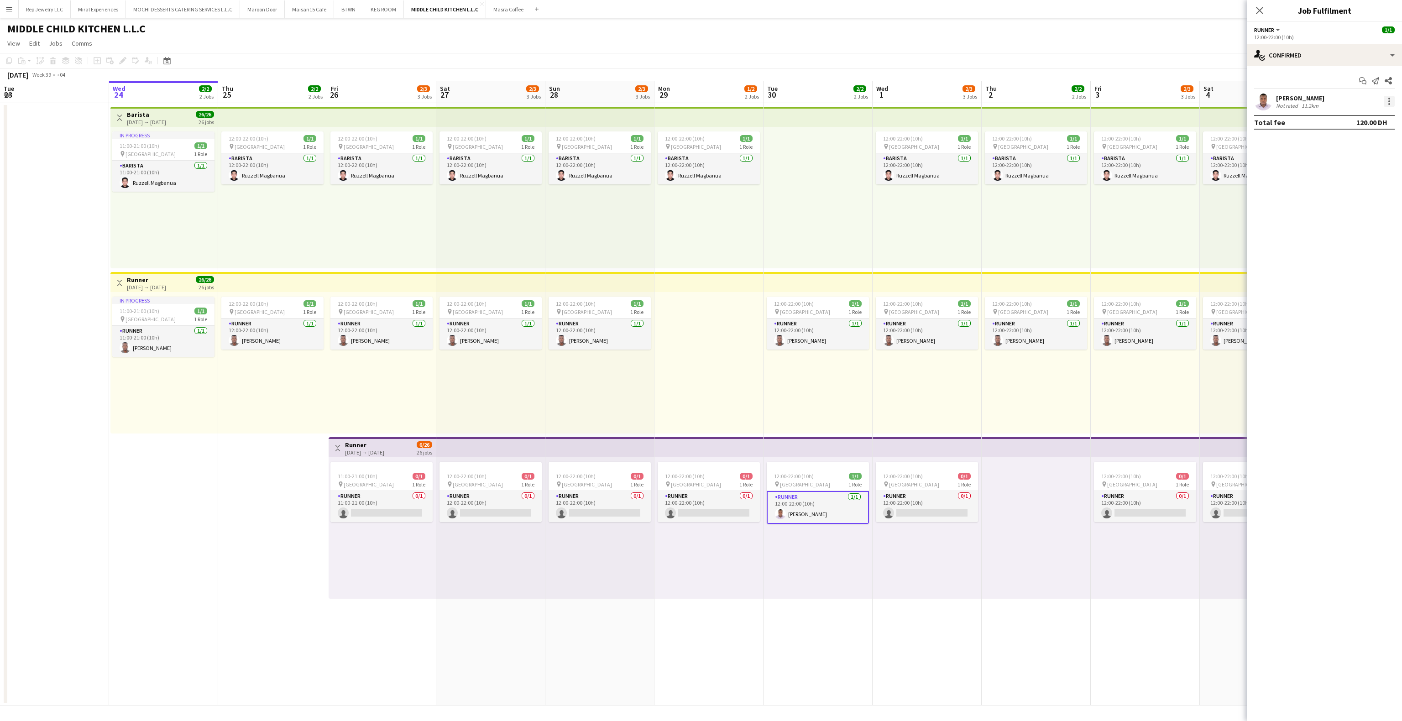
click at [1387, 100] on div at bounding box center [1389, 101] width 11 height 11
click at [1339, 184] on span "Remove" at bounding box center [1344, 185] width 27 height 8
click at [1256, 7] on icon at bounding box center [1259, 10] width 9 height 9
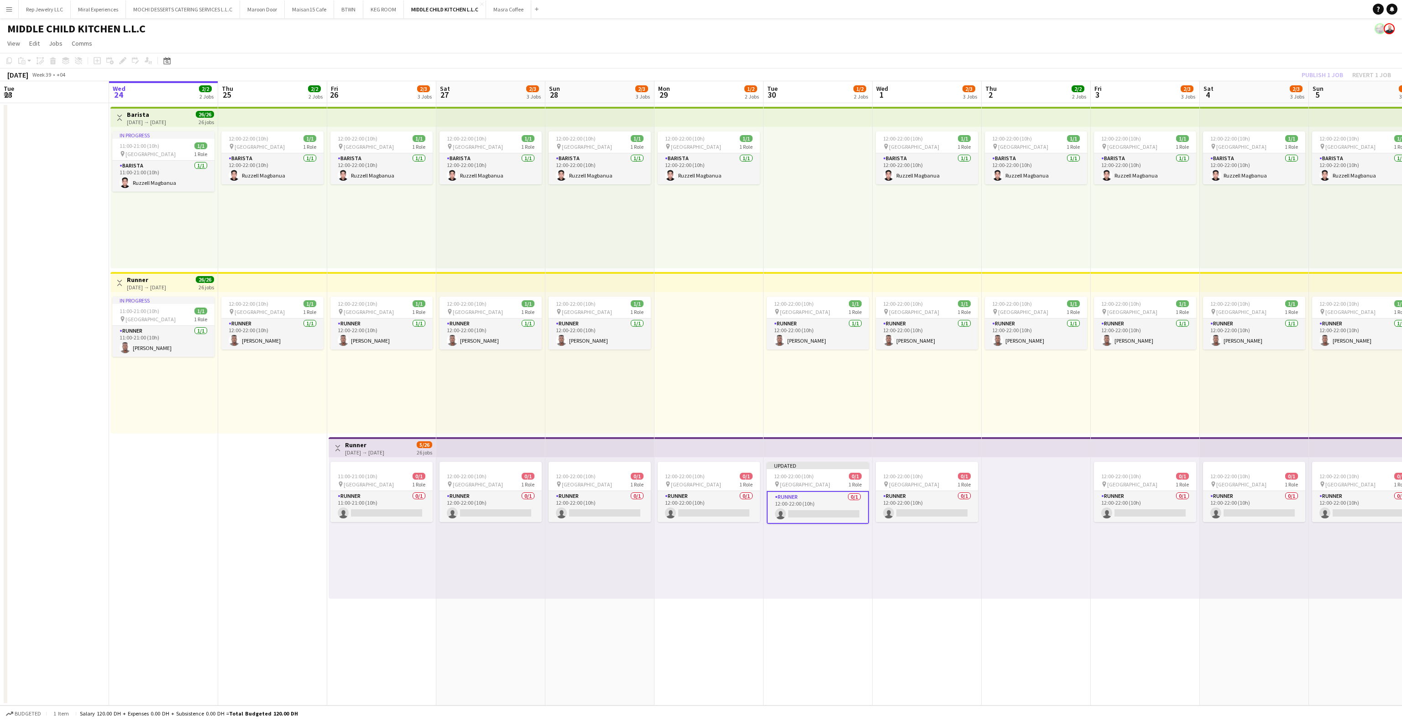
click at [1066, 426] on div "12:00-22:00 (10h) 1/1 pin Al Serkal Avenue 1 Role Runner [DATE] 12:00-22:00 (10…" at bounding box center [1036, 363] width 109 height 142
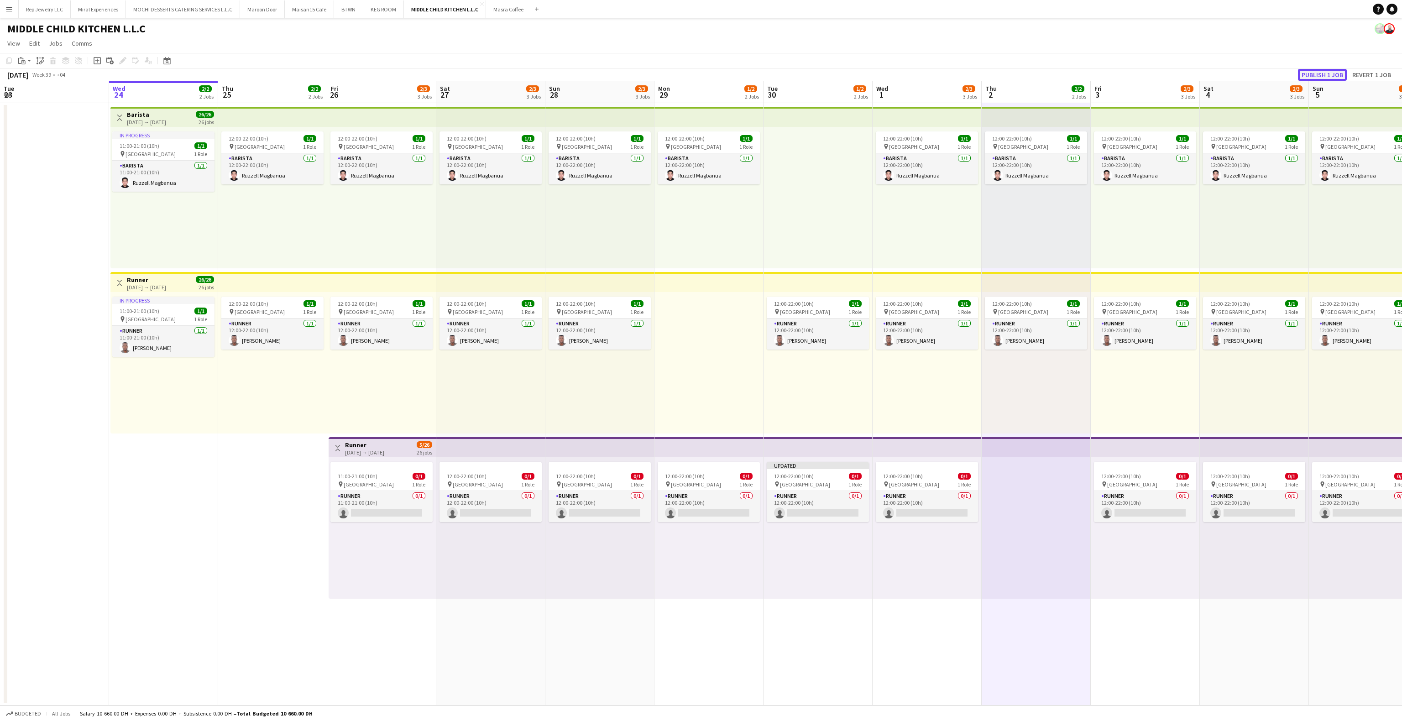
click at [1316, 73] on button "Publish 1 job" at bounding box center [1322, 75] width 49 height 12
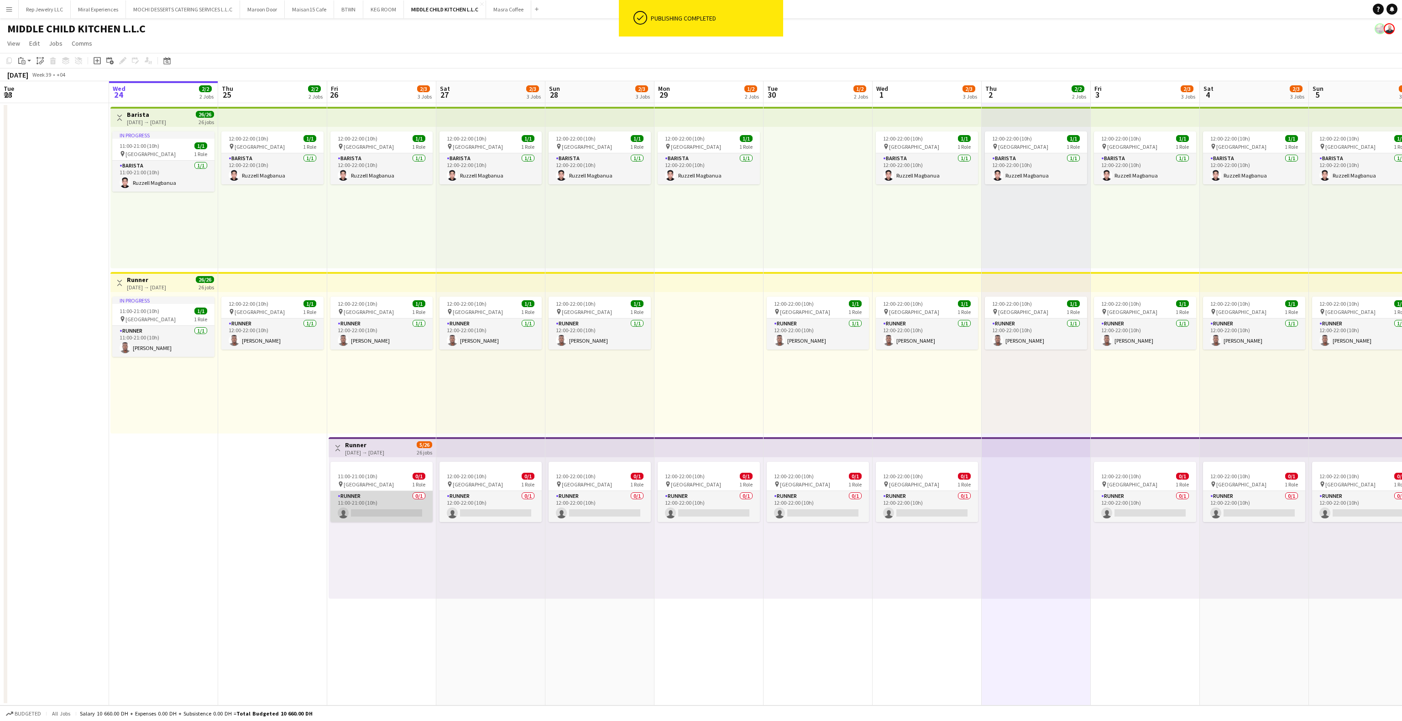
click at [404, 500] on app-card-role "Runner 0/1 11:00-21:00 (10h) single-neutral-actions" at bounding box center [381, 506] width 102 height 31
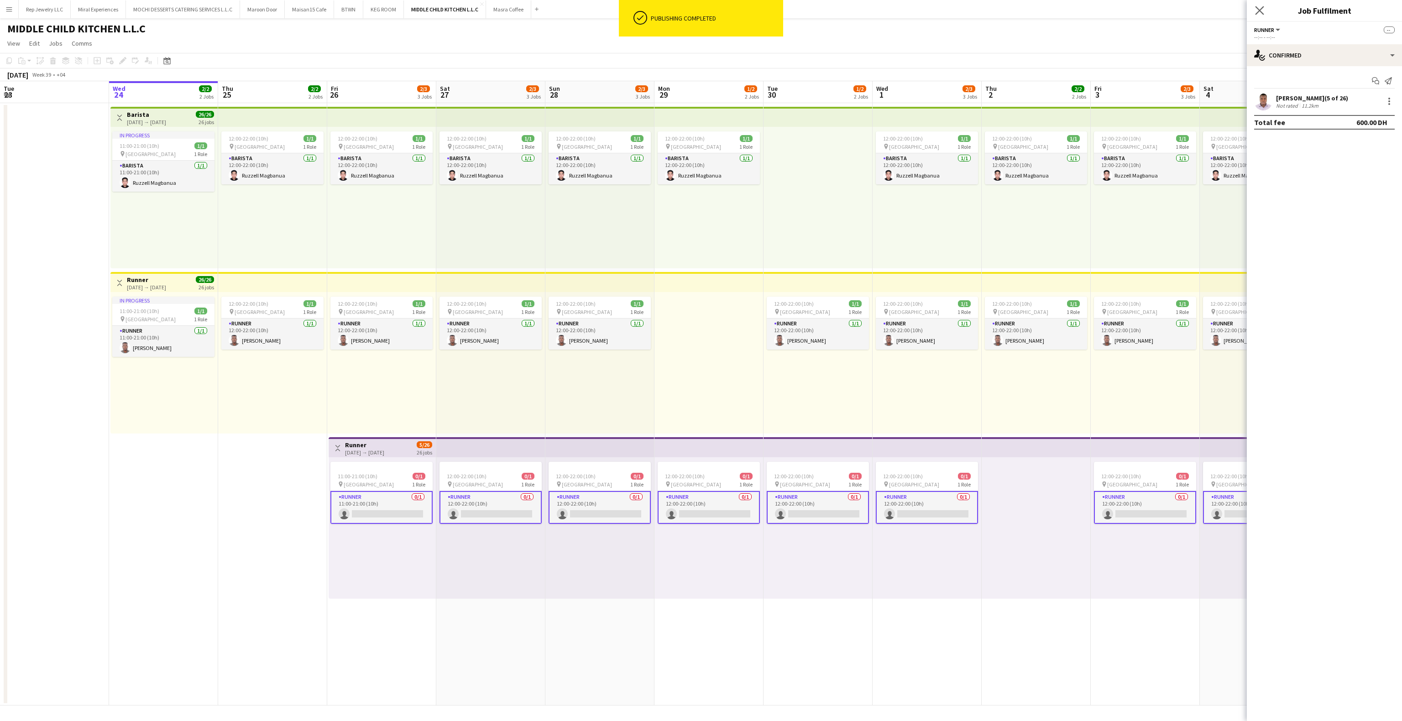
click at [1260, 5] on app-icon "Close pop-in" at bounding box center [1259, 10] width 13 height 13
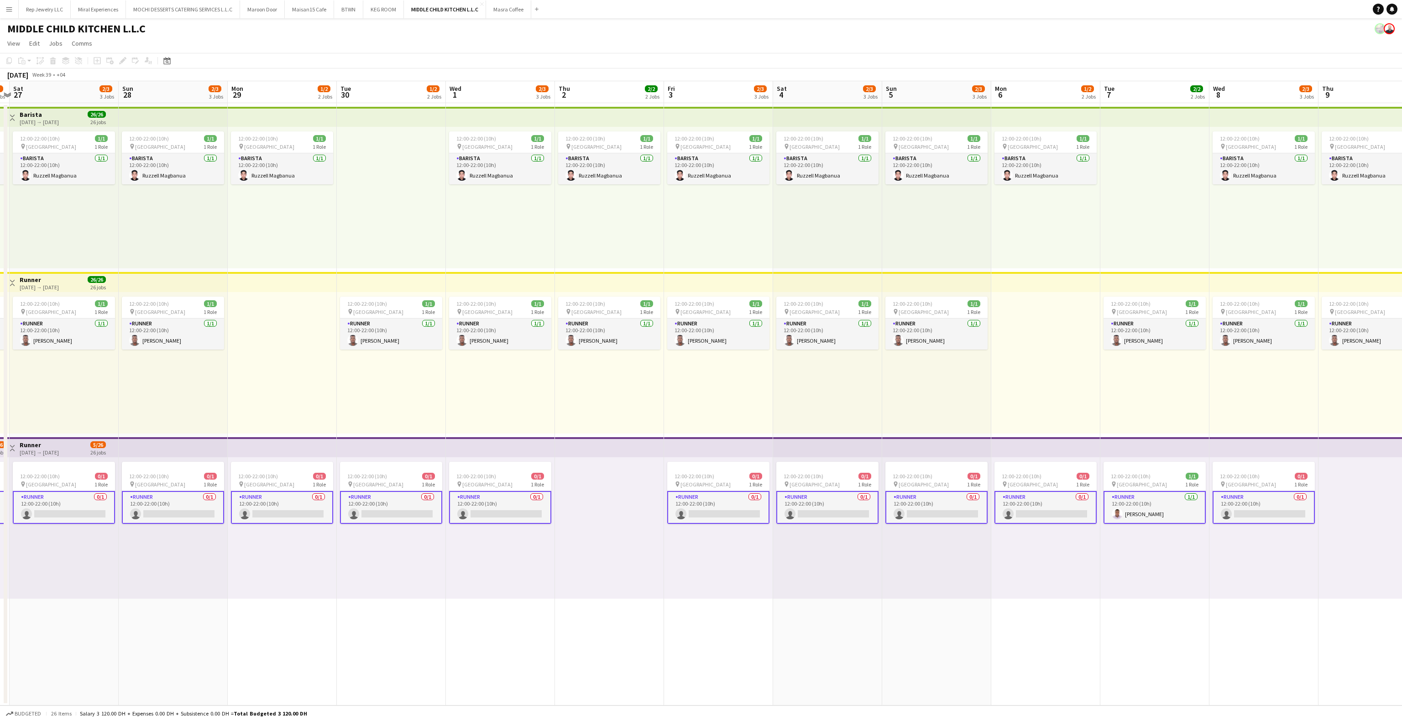
scroll to position [0, 353]
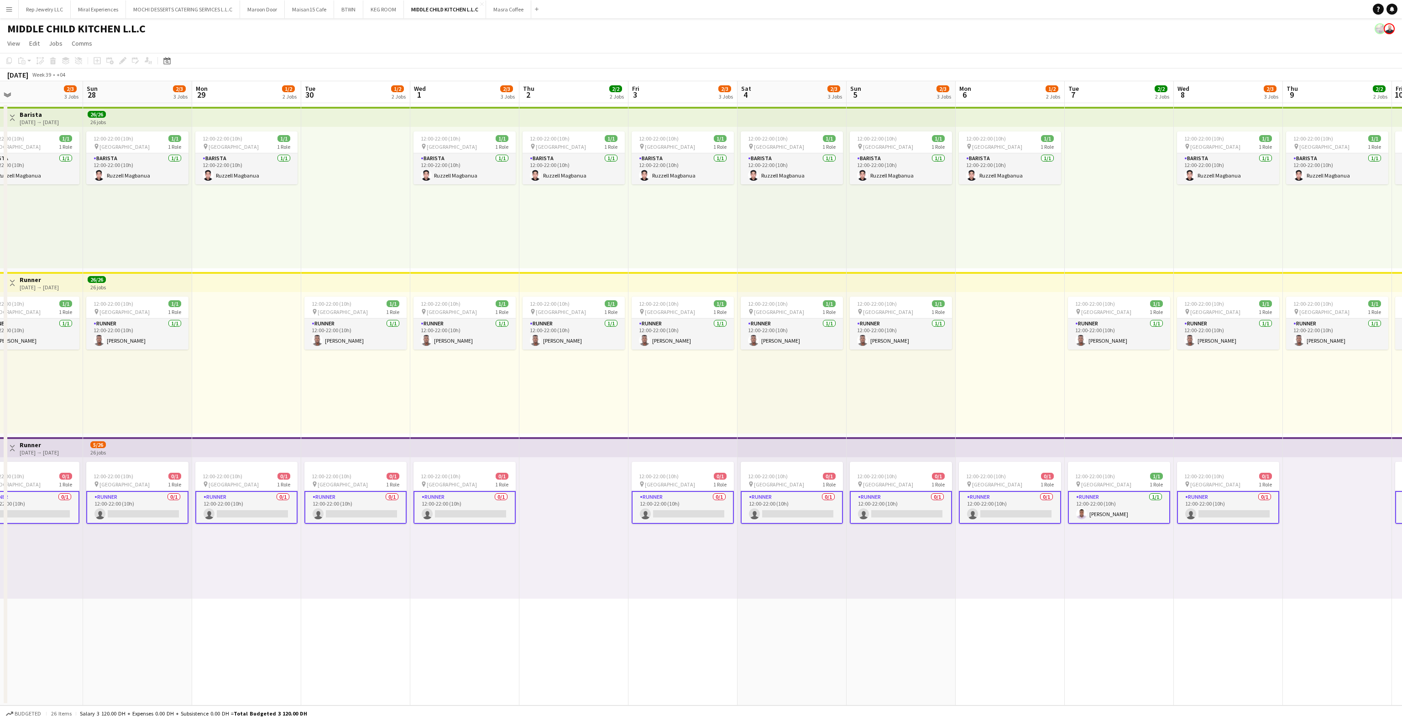
click at [1117, 505] on app-card-role "Runner [DATE] 12:00-22:00 (10h) [PERSON_NAME]" at bounding box center [1119, 507] width 102 height 33
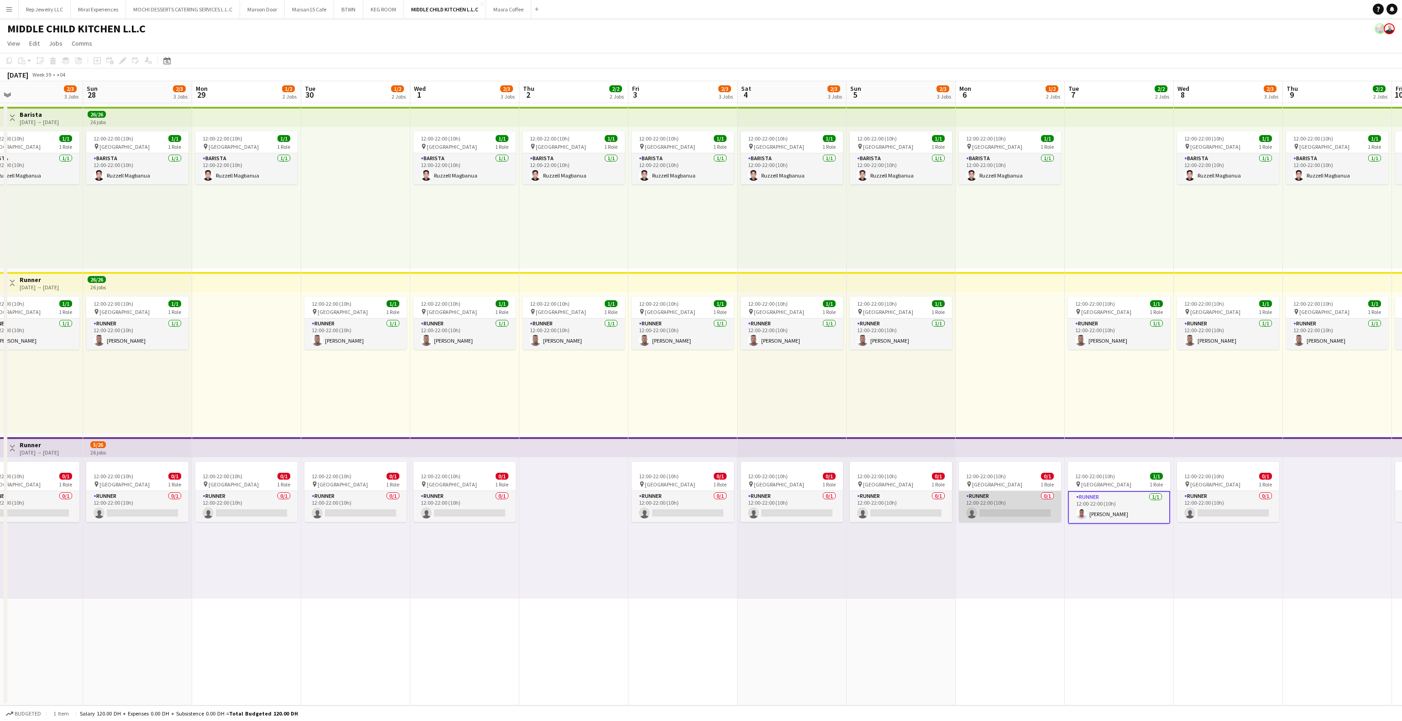
click at [988, 506] on app-card-role "Runner 0/1 12:00-22:00 (10h) single-neutral-actions" at bounding box center [1010, 506] width 102 height 31
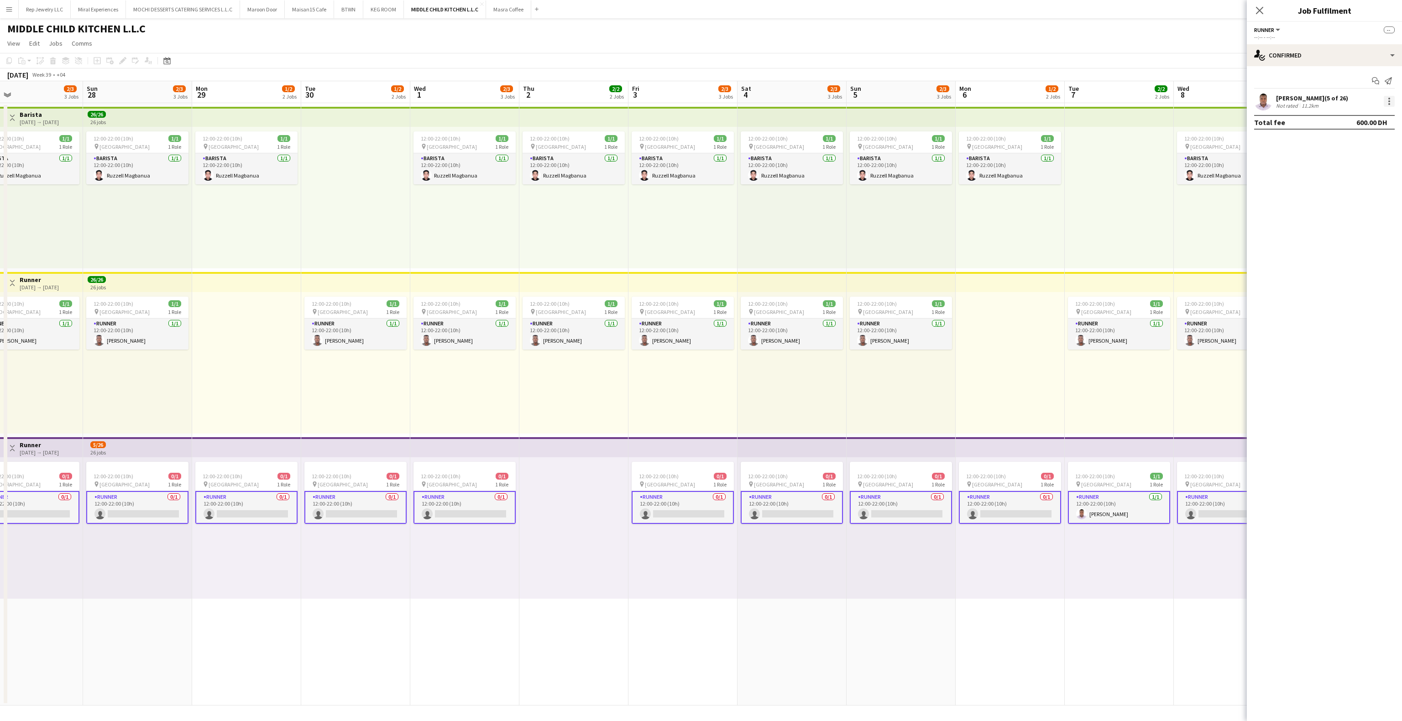
click at [1388, 101] on div at bounding box center [1389, 101] width 11 height 11
click at [1349, 187] on span "Remove" at bounding box center [1344, 185] width 27 height 8
click at [1263, 14] on icon "Close pop-in" at bounding box center [1259, 10] width 9 height 9
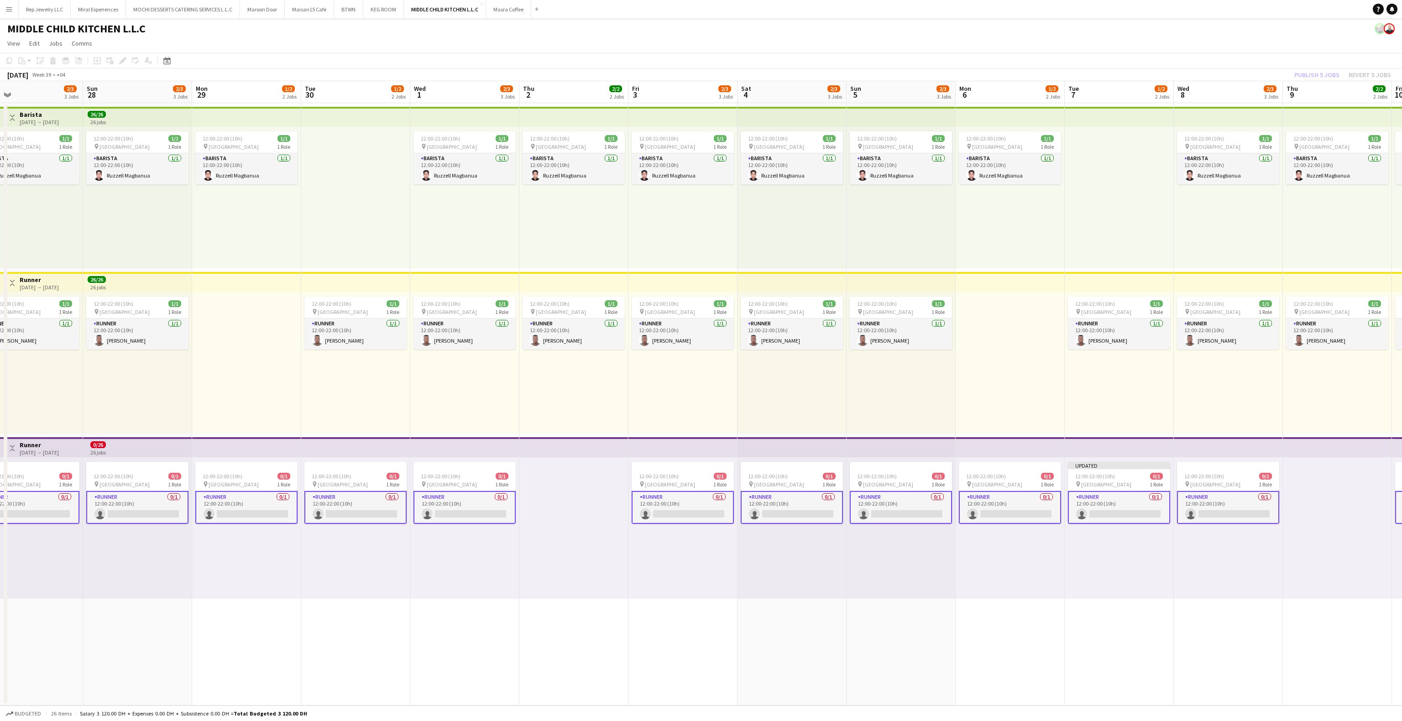
click at [1244, 425] on div "12:00-22:00 (10h) 1/1 pin Al Serkal Avenue 1 Role Runner [DATE] 12:00-22:00 (10…" at bounding box center [1228, 363] width 109 height 142
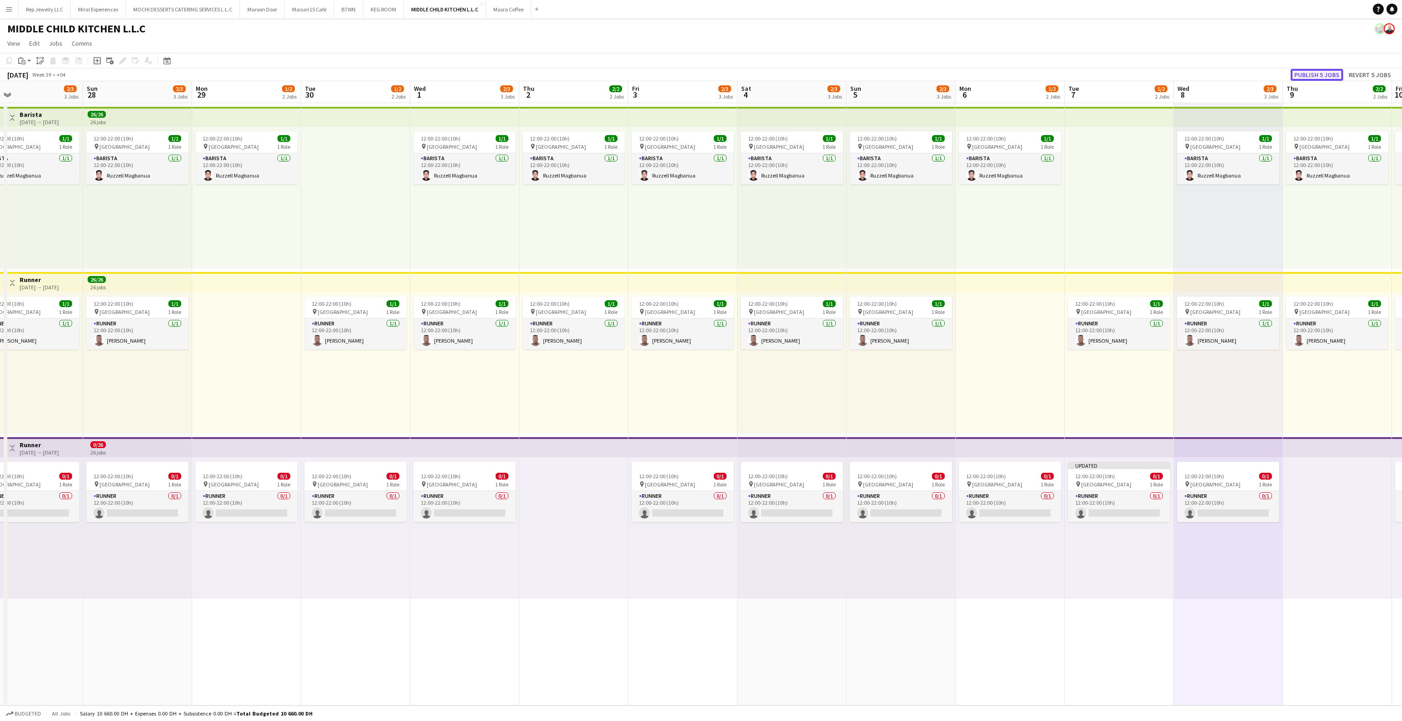
click at [1320, 75] on button "Publish 5 jobs" at bounding box center [1317, 75] width 52 height 12
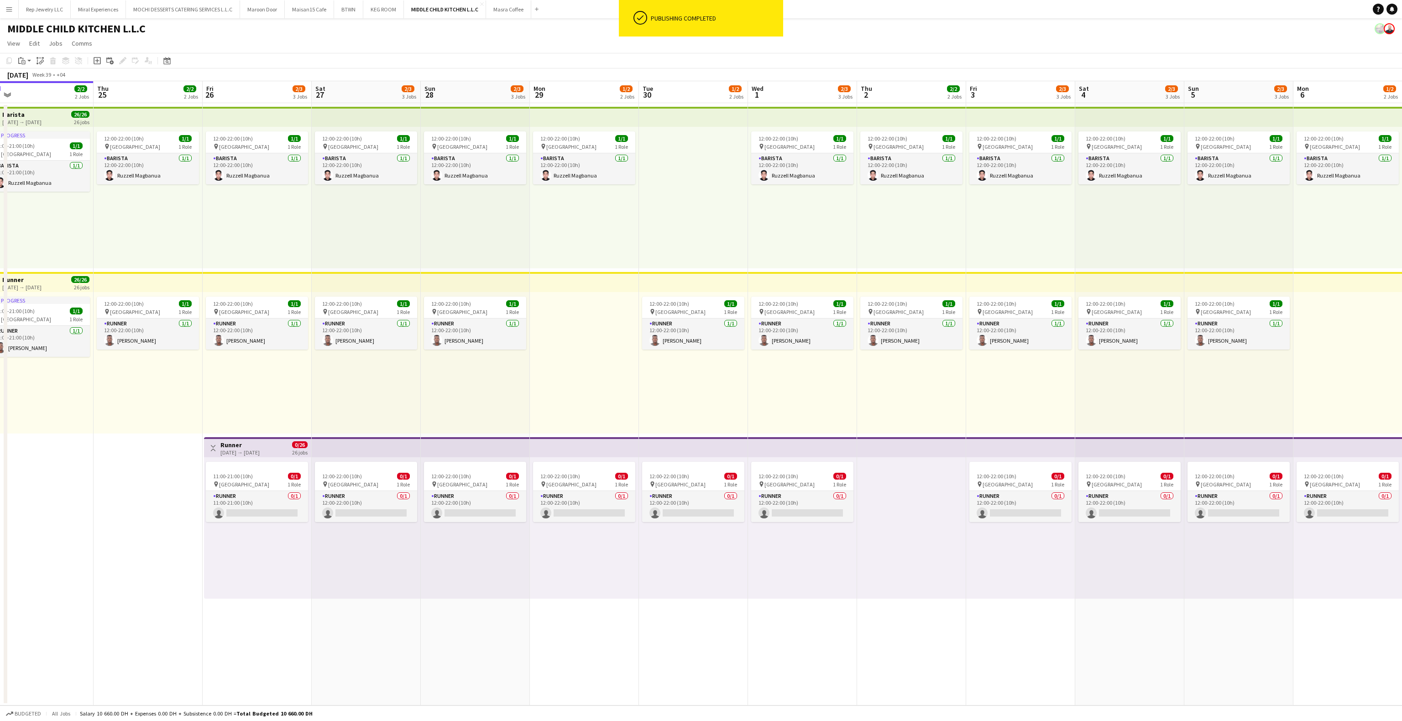
scroll to position [0, 275]
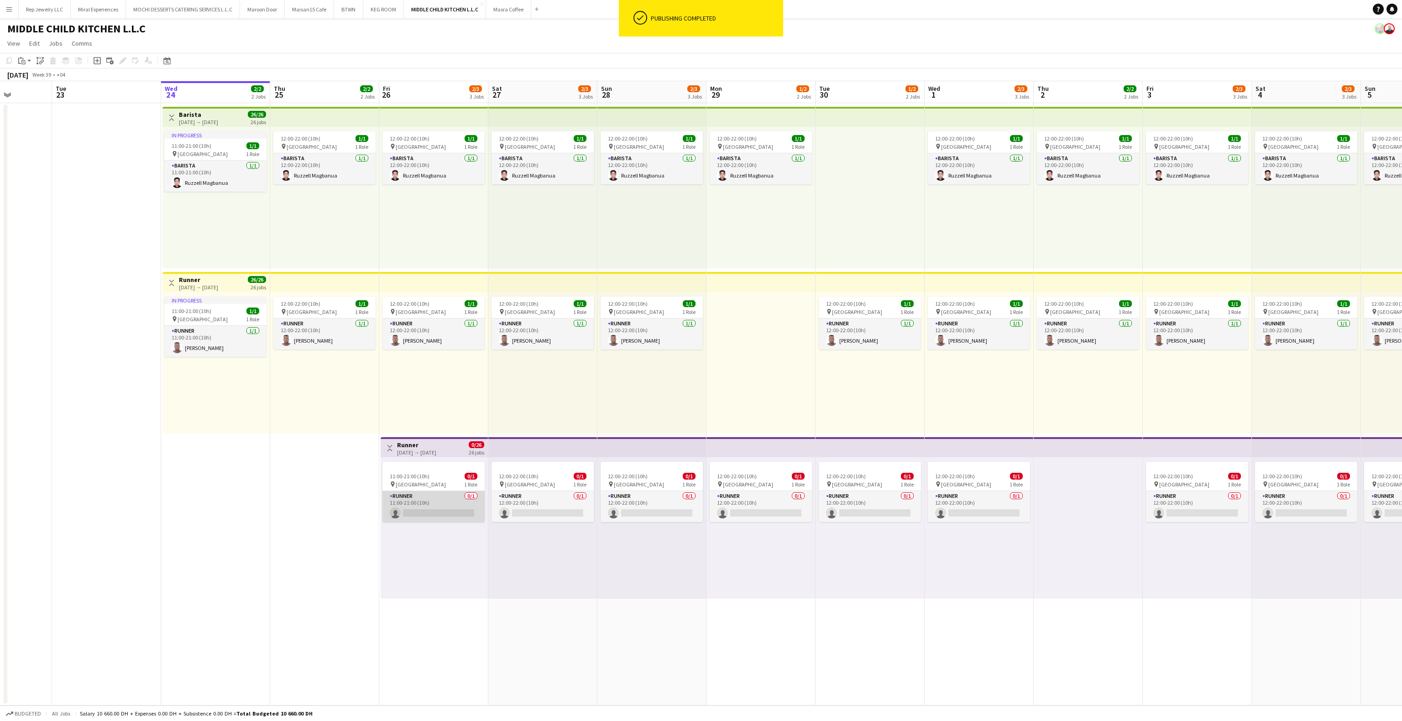
click at [436, 509] on app-card-role "Runner 0/1 11:00-21:00 (10h) single-neutral-actions" at bounding box center [434, 506] width 102 height 31
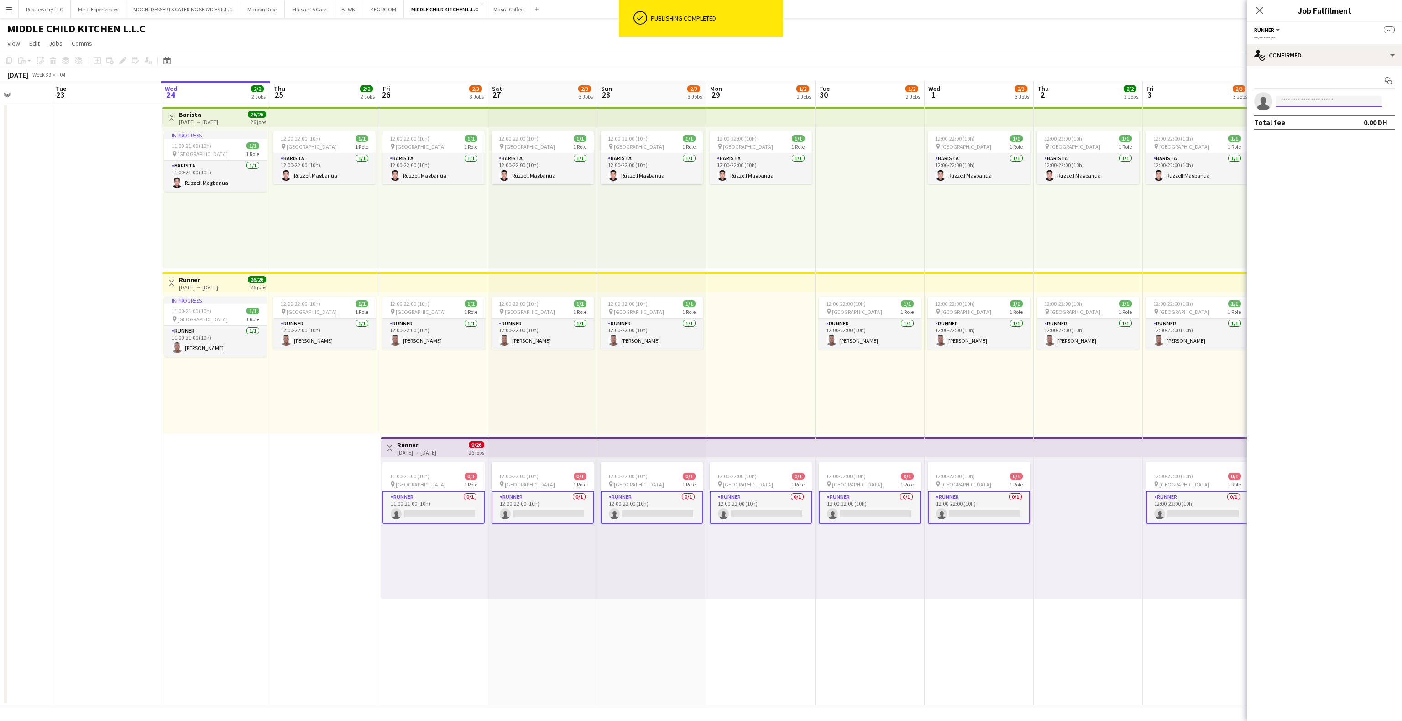
click at [1348, 104] on input at bounding box center [1329, 101] width 106 height 11
paste input "**********"
type input "**********"
click at [1330, 121] on span "[EMAIL_ADDRESS][DOMAIN_NAME]" at bounding box center [1329, 122] width 91 height 7
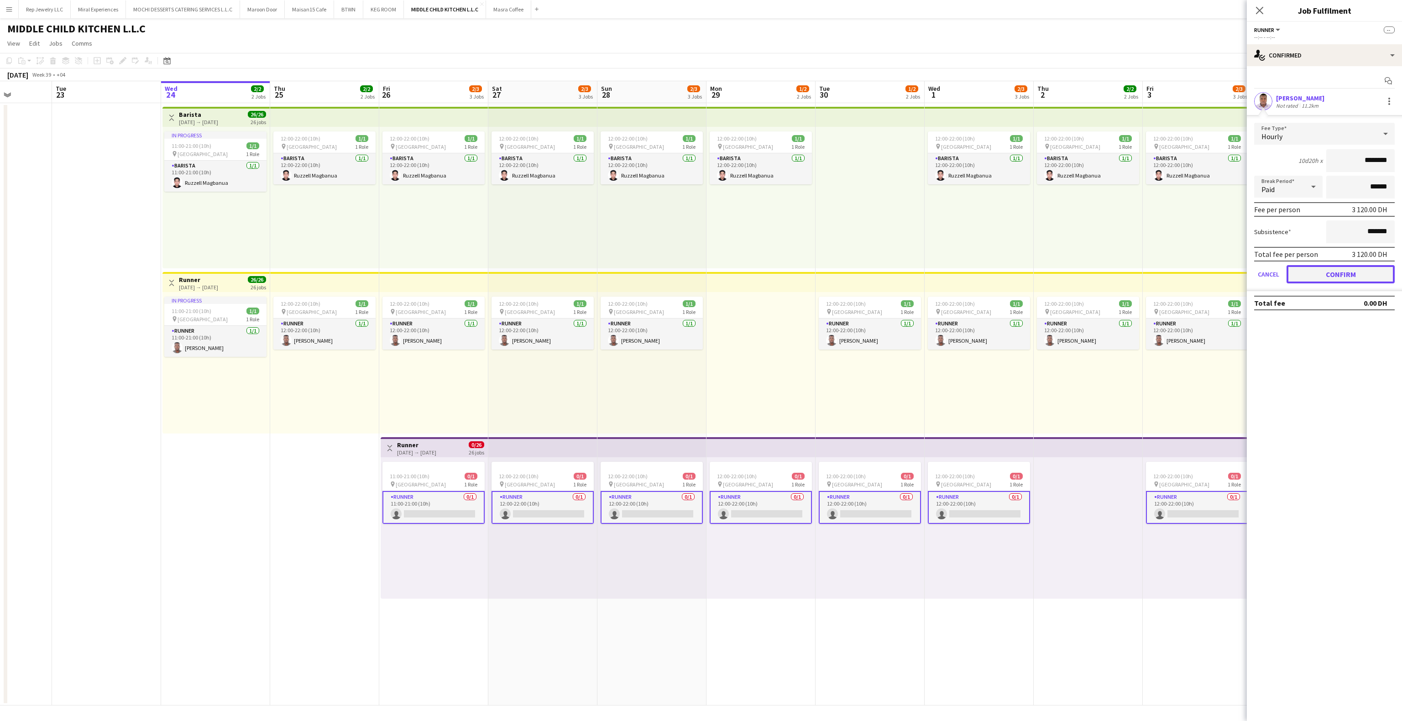
click at [1304, 273] on button "Confirm" at bounding box center [1341, 274] width 108 height 18
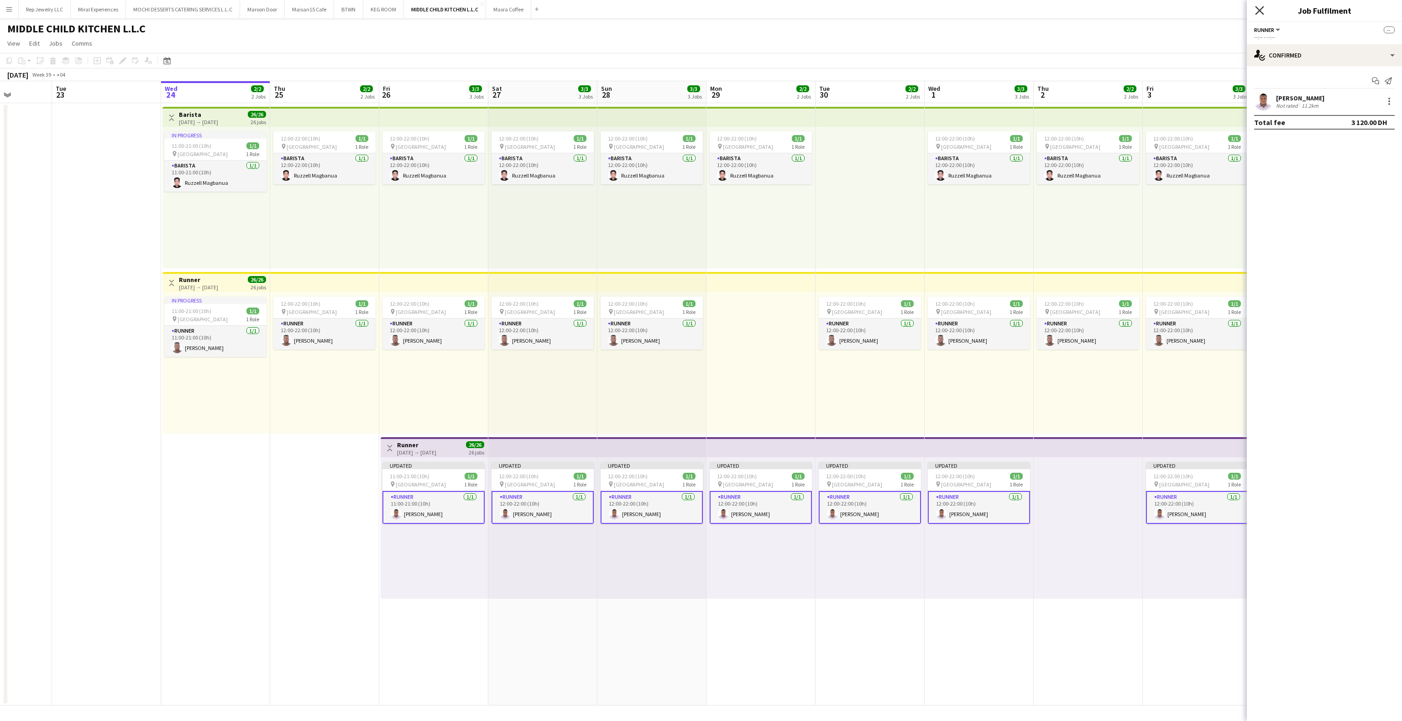
click at [1258, 11] on icon "Close pop-in" at bounding box center [1259, 10] width 9 height 9
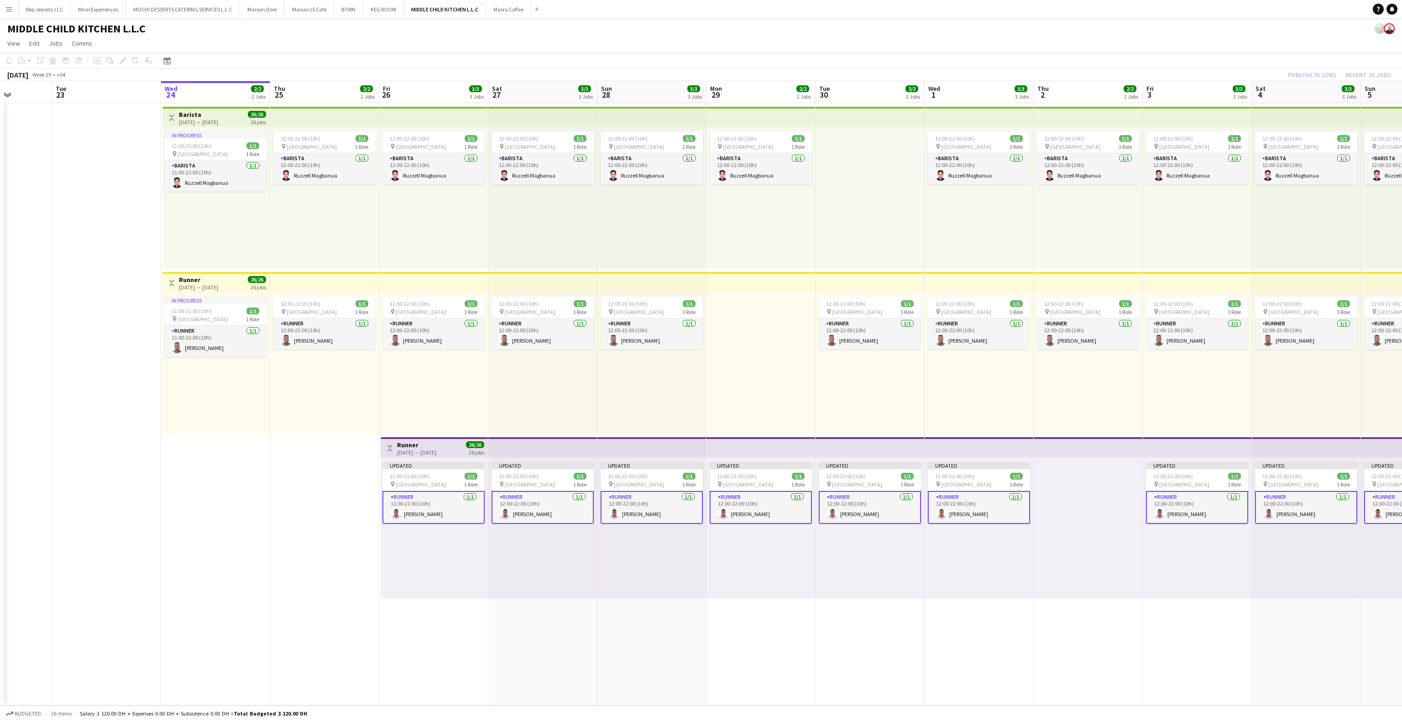
click at [1173, 440] on app-top-bar at bounding box center [1197, 447] width 109 height 20
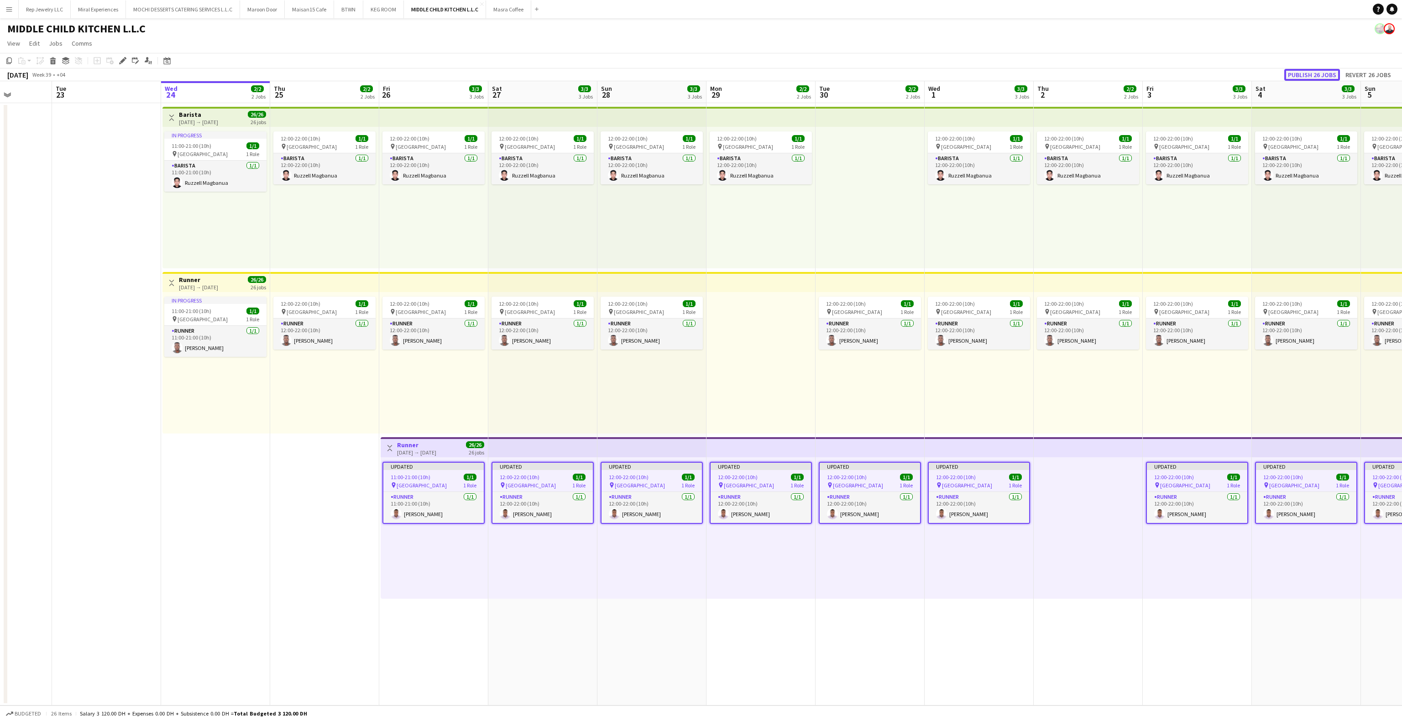
click at [1301, 75] on button "Publish 26 jobs" at bounding box center [1312, 75] width 56 height 12
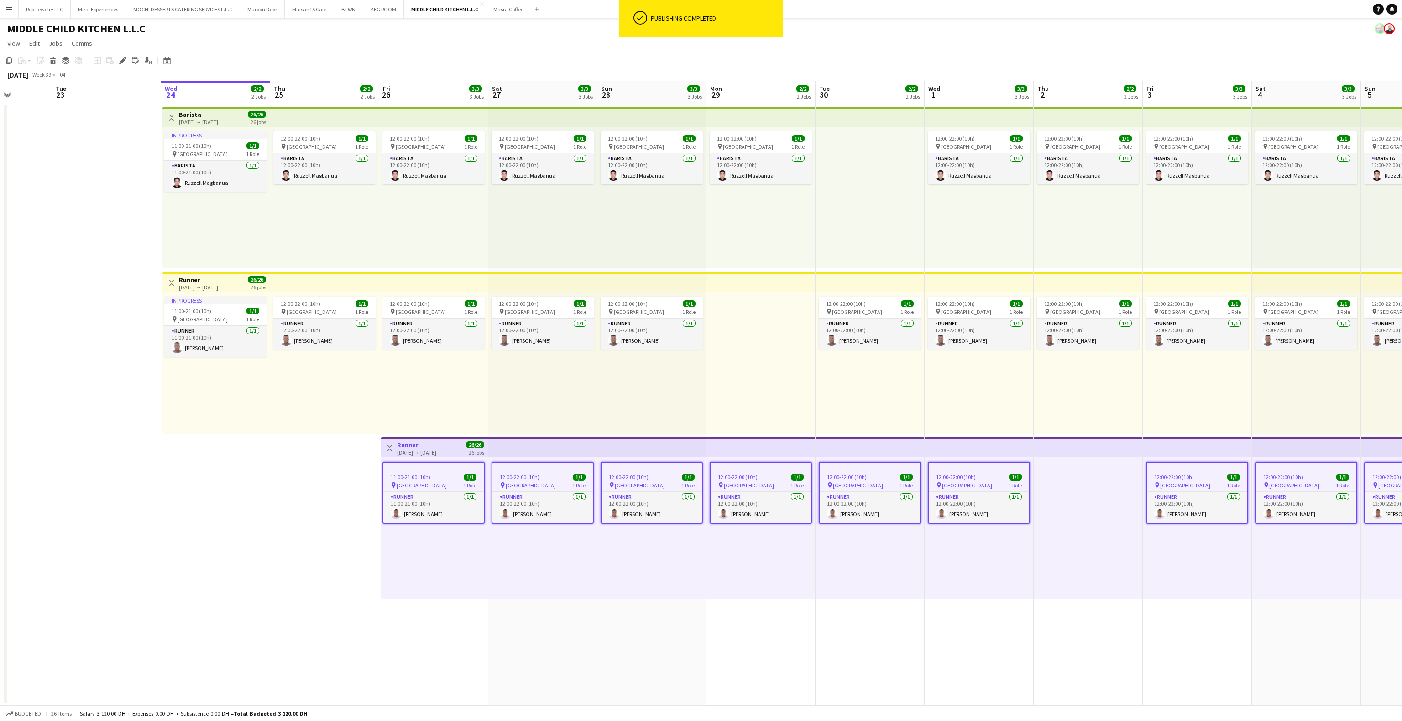
click at [293, 472] on app-date-cell "12:00-22:00 (10h) 1/1 pin Al Serkal Avenue 1 Role Barista [DATE] 12:00-22:00 (1…" at bounding box center [324, 404] width 109 height 603
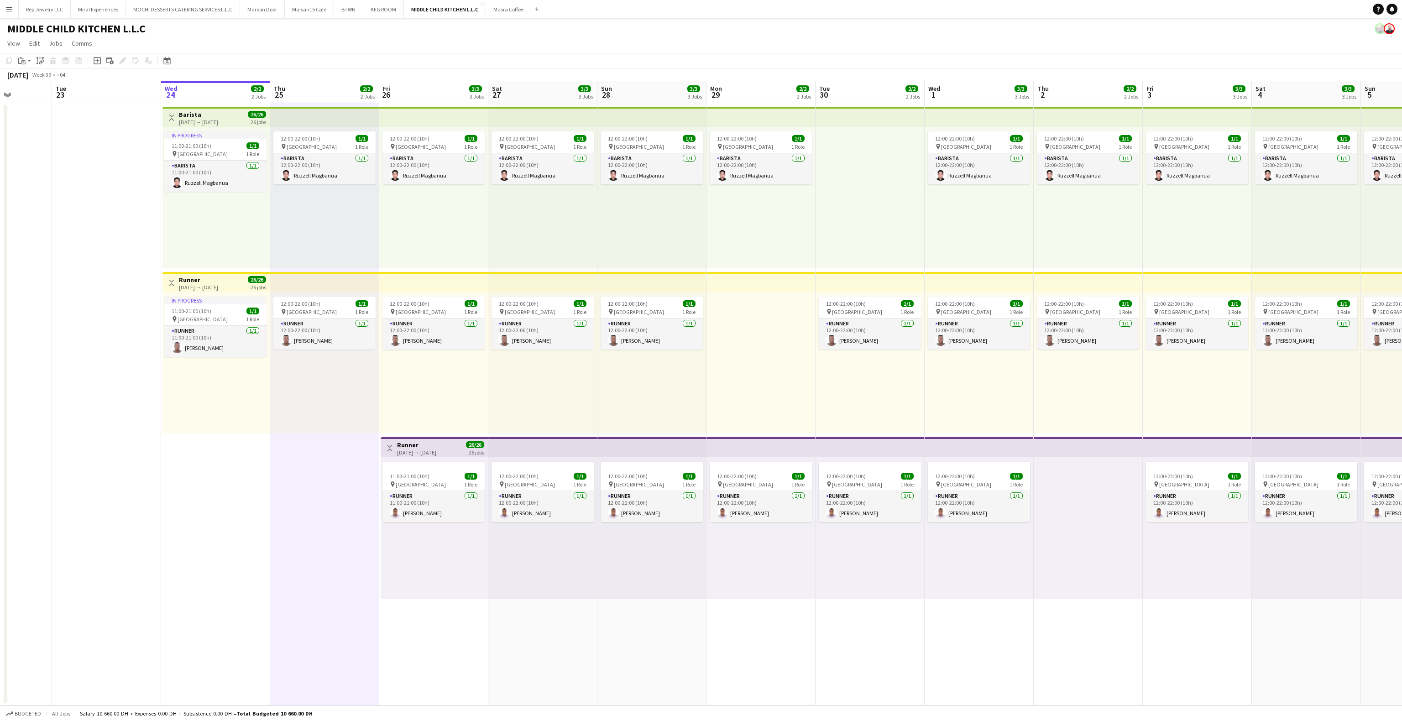
click at [906, 567] on div "12:00-22:00 (10h) 1/1 pin Al Serkal Avenue 1 Role Runner [DATE] 12:00-22:00 (10…" at bounding box center [870, 528] width 109 height 142
